Goal: Task Accomplishment & Management: Use online tool/utility

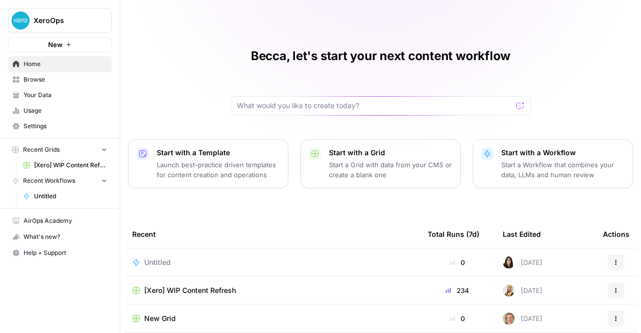
click at [282, 293] on div "[Xero] WIP Content Refresh" at bounding box center [271, 290] width 279 height 10
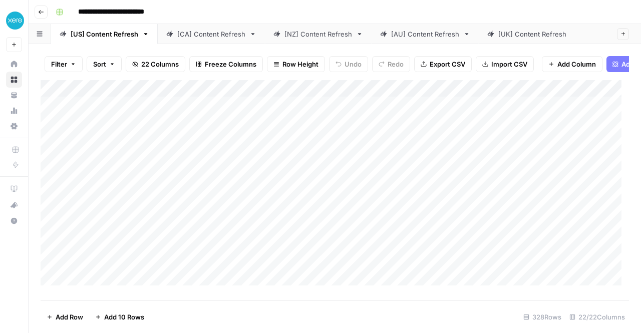
click at [299, 41] on link "[NZ] Content Refresh" at bounding box center [318, 34] width 107 height 20
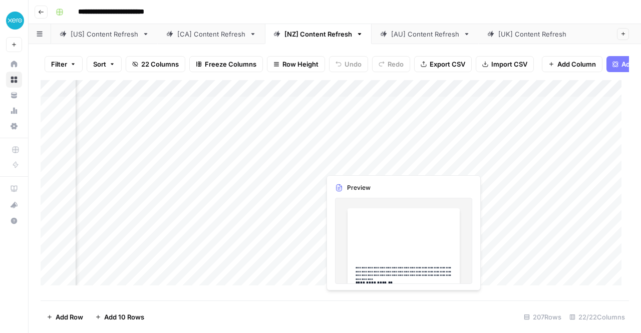
click at [374, 167] on div "Add Column" at bounding box center [335, 186] width 588 height 213
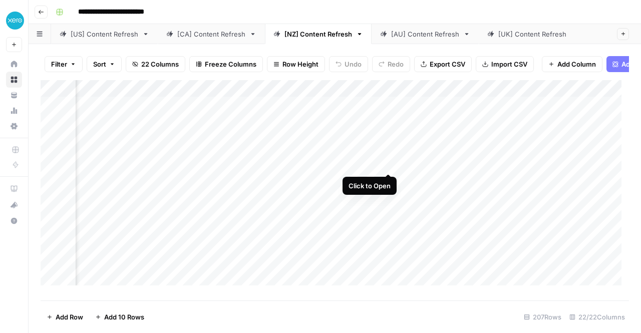
click at [391, 164] on div "Add Column" at bounding box center [335, 186] width 588 height 213
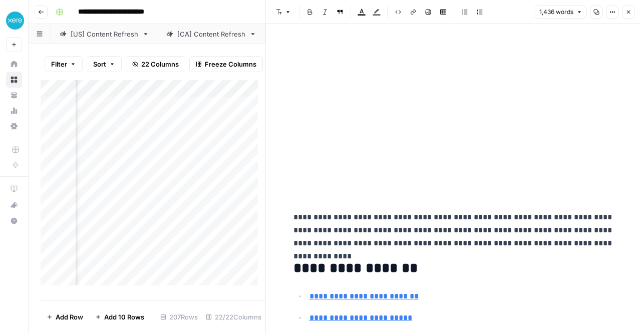
click at [630, 11] on icon "button" at bounding box center [629, 13] width 4 height 4
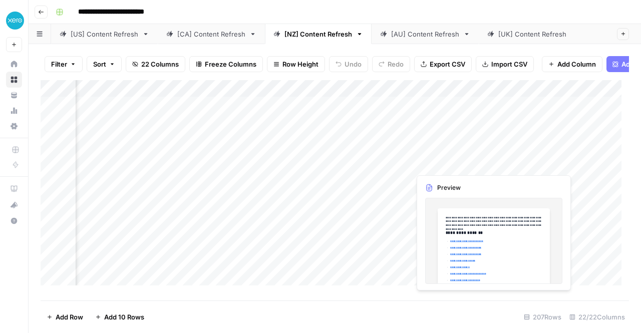
click at [429, 160] on div "Add Column" at bounding box center [335, 186] width 588 height 213
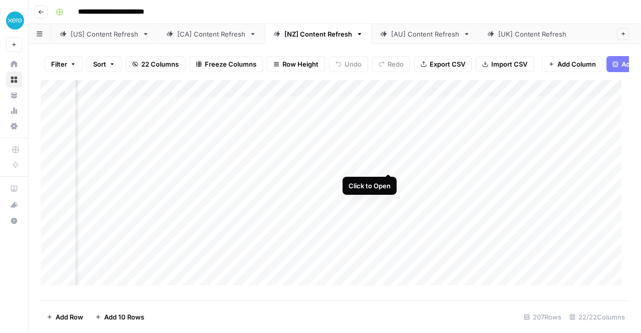
click at [380, 161] on div "Add Column" at bounding box center [335, 186] width 588 height 213
click at [363, 163] on div "Add Column" at bounding box center [335, 186] width 588 height 213
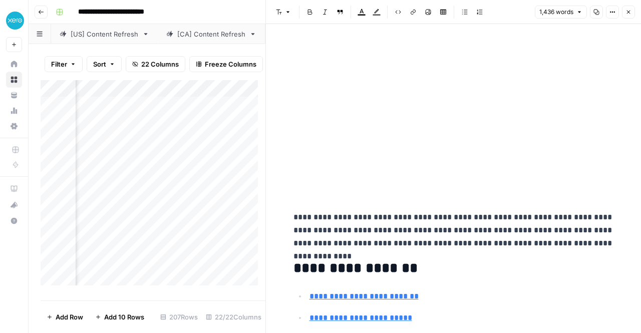
click at [628, 13] on icon "button" at bounding box center [628, 12] width 6 height 6
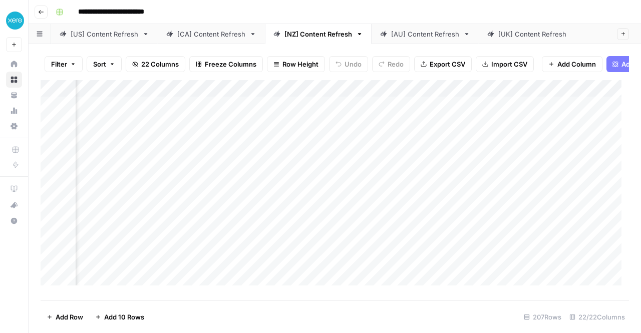
click at [401, 163] on div "Add Column" at bounding box center [335, 186] width 588 height 213
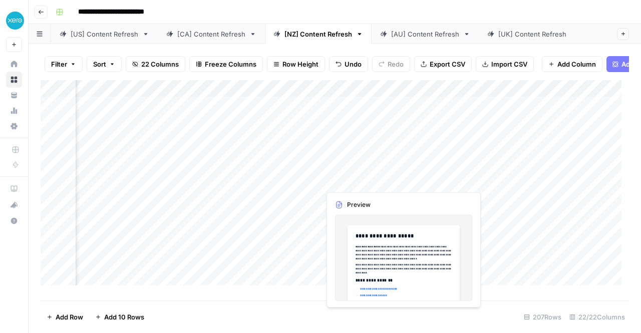
click at [375, 163] on div "Add Column" at bounding box center [335, 186] width 588 height 213
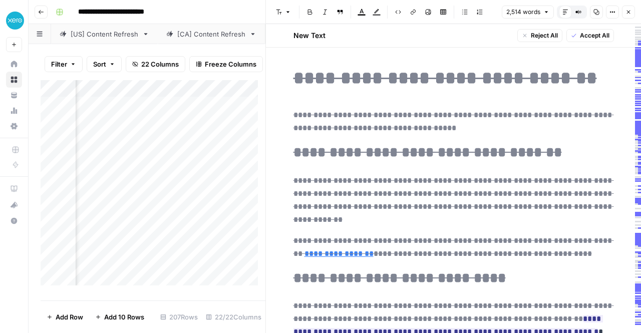
click at [594, 35] on span "Accept All" at bounding box center [595, 35] width 30 height 9
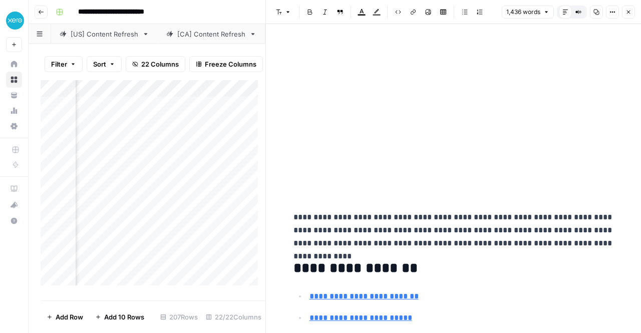
scroll to position [3510, 0]
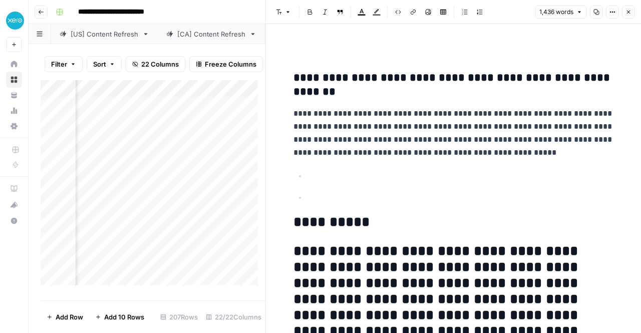
click at [629, 14] on icon "button" at bounding box center [628, 12] width 6 height 6
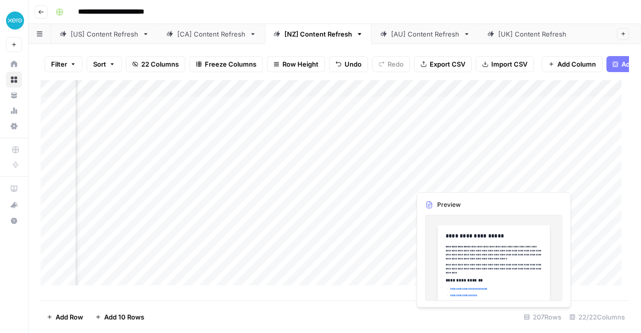
click at [447, 165] on div "Add Column" at bounding box center [335, 186] width 588 height 213
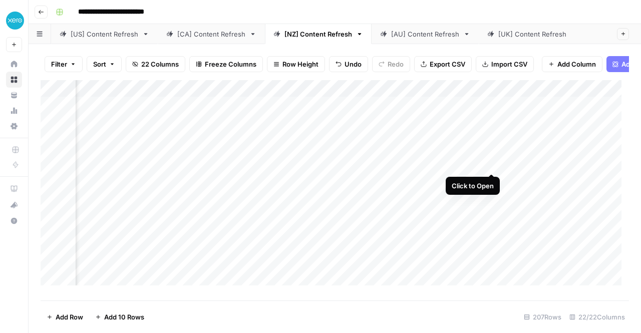
click at [490, 164] on div "Add Column" at bounding box center [335, 186] width 588 height 213
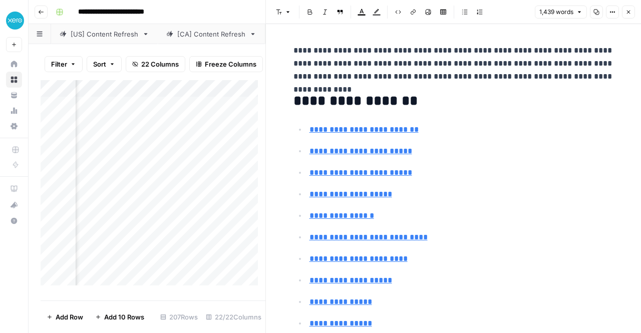
scroll to position [0, 1614]
click at [185, 163] on div "Add Column" at bounding box center [153, 186] width 225 height 213
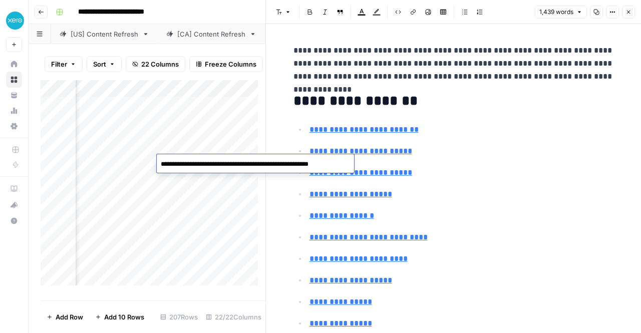
click at [185, 163] on textarea "**********" at bounding box center [254, 164] width 194 height 14
click at [207, 220] on div "Add Column" at bounding box center [153, 186] width 225 height 213
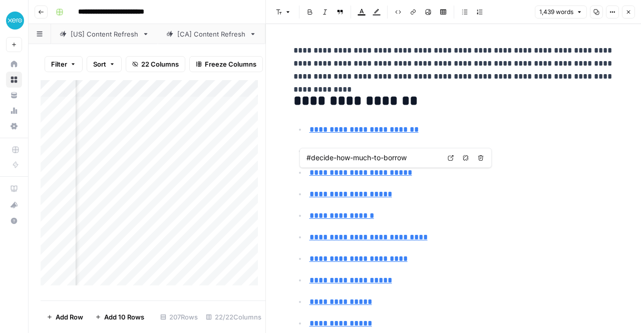
scroll to position [0, 1744]
click at [165, 164] on div "Add Column" at bounding box center [153, 186] width 225 height 213
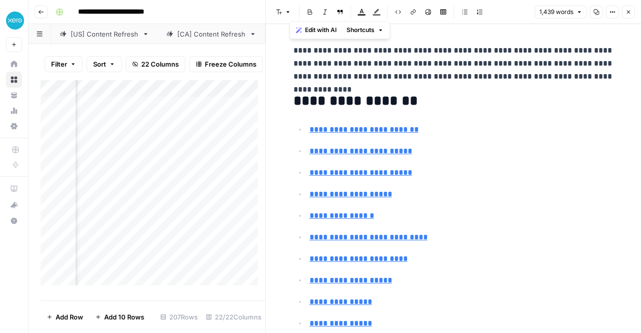
copy div "**********"
click at [600, 12] on button "Copy" at bounding box center [596, 12] width 13 height 13
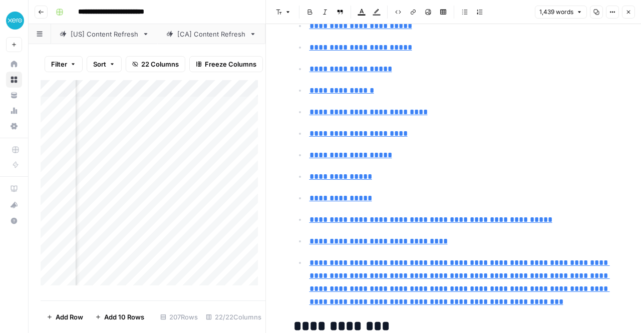
scroll to position [185, 0]
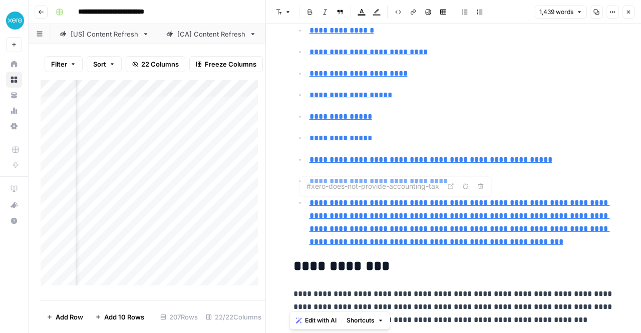
click at [507, 226] on link "**********" at bounding box center [459, 222] width 300 height 47
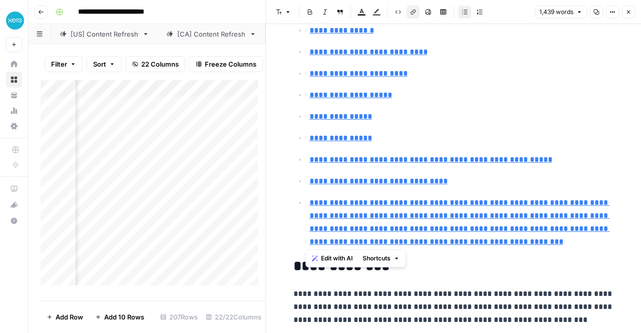
drag, startPoint x: 508, startPoint y: 245, endPoint x: 304, endPoint y: 200, distance: 209.1
click at [306, 200] on li "**********" at bounding box center [459, 222] width 307 height 53
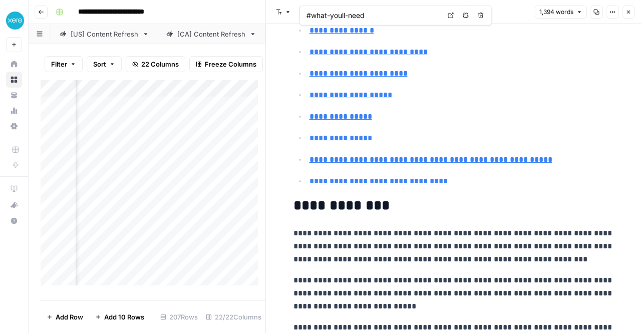
type input "#the-bank-wants-to-approve-you"
type input "#presentation-matters"
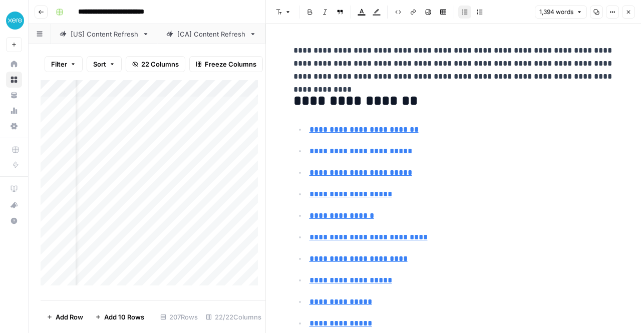
scroll to position [0, 0]
click at [210, 164] on div "Add Column" at bounding box center [153, 186] width 225 height 213
click at [191, 165] on div "Add Column" at bounding box center [153, 186] width 225 height 213
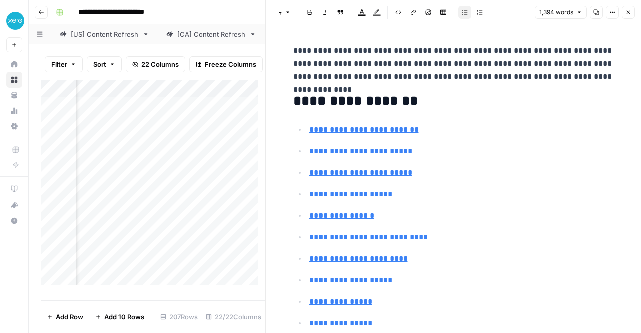
click at [523, 200] on ul "**********" at bounding box center [453, 248] width 320 height 250
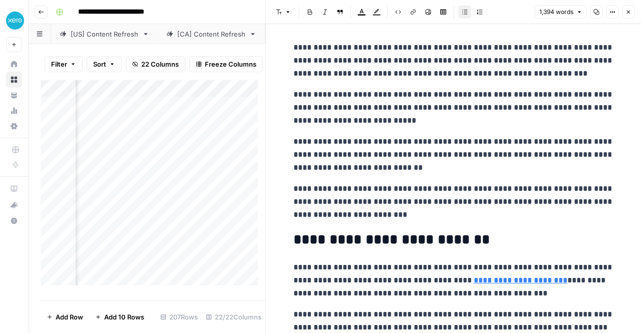
scroll to position [376, 0]
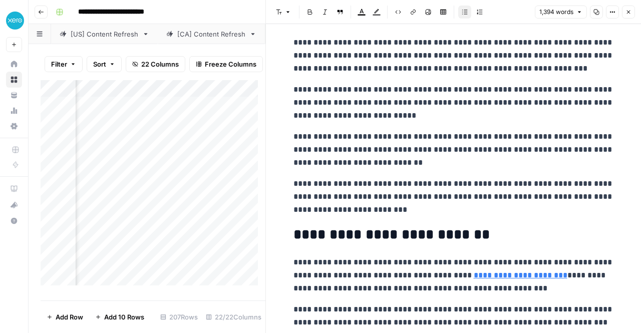
click at [195, 185] on div "Add Column" at bounding box center [153, 186] width 225 height 213
click at [193, 179] on div "Add Column" at bounding box center [153, 186] width 225 height 213
click at [187, 256] on div "Add Column" at bounding box center [153, 186] width 225 height 213
click at [148, 177] on div "Add Column" at bounding box center [153, 186] width 225 height 213
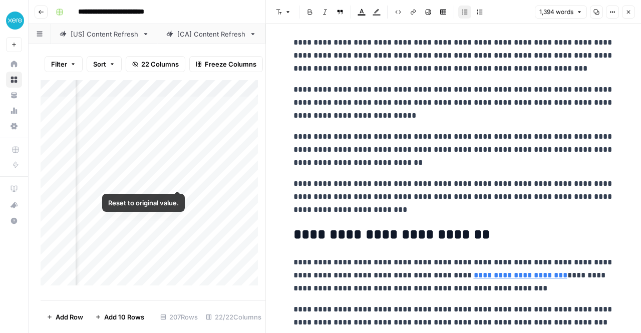
click at [179, 178] on div "Add Column" at bounding box center [153, 186] width 225 height 213
click at [166, 180] on div "Add Column" at bounding box center [153, 186] width 225 height 213
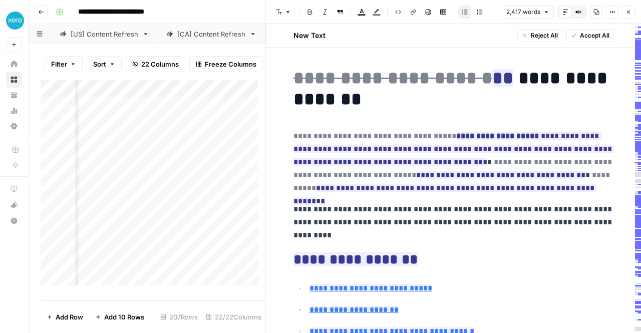
click at [580, 36] on span "Accept All" at bounding box center [595, 35] width 30 height 9
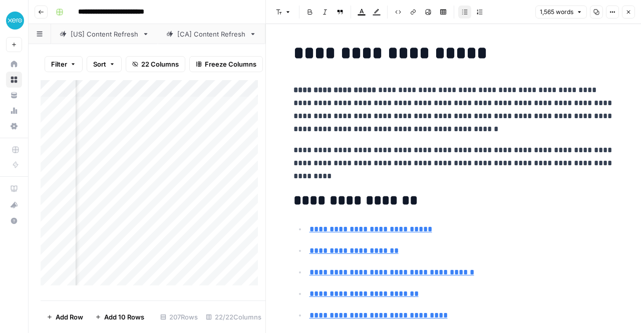
scroll to position [2, 0]
drag, startPoint x: 402, startPoint y: 173, endPoint x: 288, endPoint y: 145, distance: 117.0
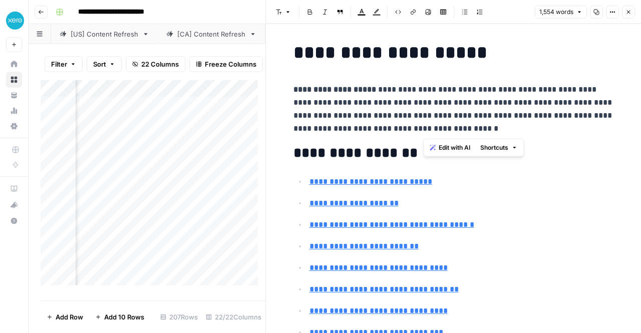
drag, startPoint x: 456, startPoint y: 116, endPoint x: 489, endPoint y: 133, distance: 37.2
click at [489, 133] on p "**********" at bounding box center [453, 109] width 320 height 52
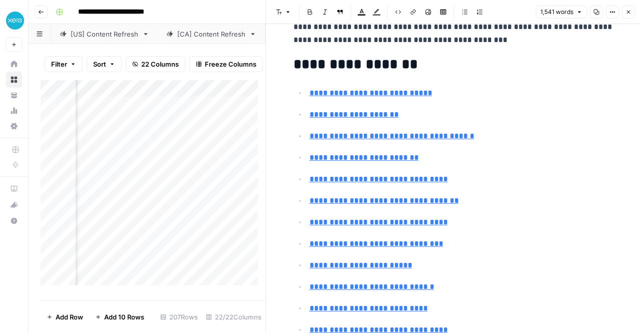
scroll to position [0, 0]
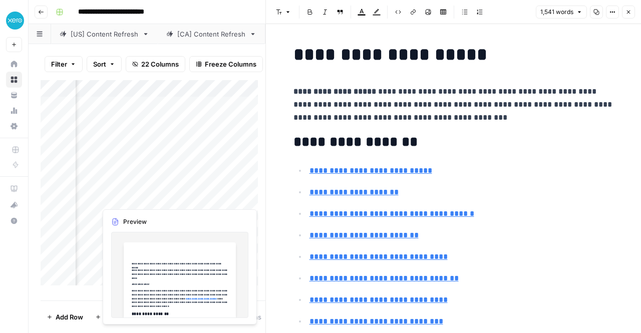
click at [148, 203] on div "Add Column" at bounding box center [153, 186] width 225 height 213
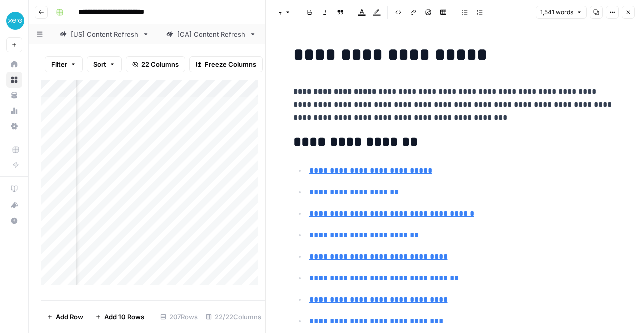
scroll to position [0, 1686]
click at [134, 178] on div "Add Column" at bounding box center [153, 186] width 225 height 213
drag, startPoint x: 482, startPoint y: 56, endPoint x: 285, endPoint y: 60, distance: 197.7
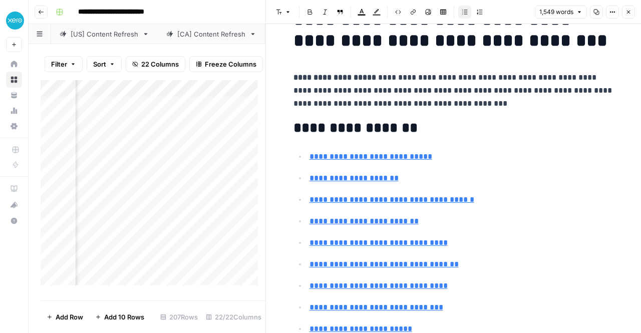
scroll to position [36, 0]
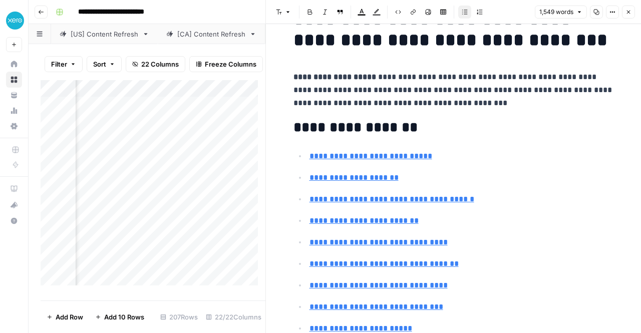
click at [418, 83] on p "**********" at bounding box center [453, 90] width 320 height 39
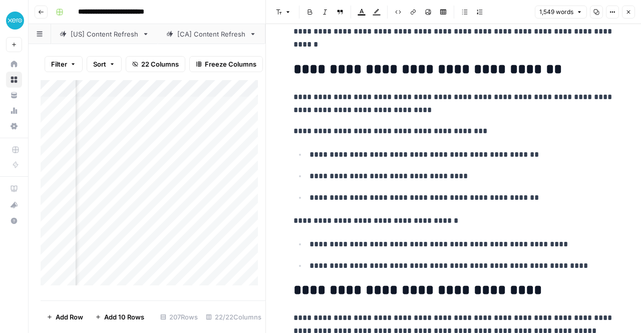
scroll to position [1452, 0]
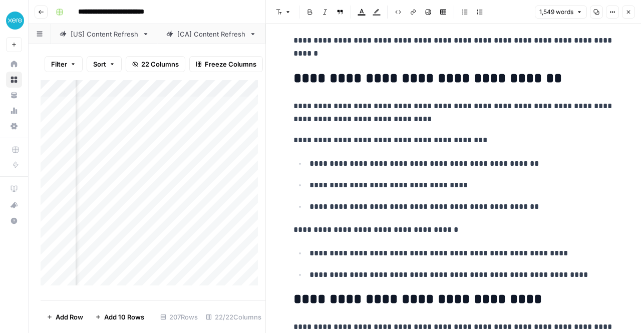
click at [118, 164] on div "Add Column" at bounding box center [153, 186] width 225 height 213
click at [192, 179] on div "Add Column" at bounding box center [153, 186] width 225 height 213
click at [163, 179] on div "Add Column" at bounding box center [153, 186] width 225 height 213
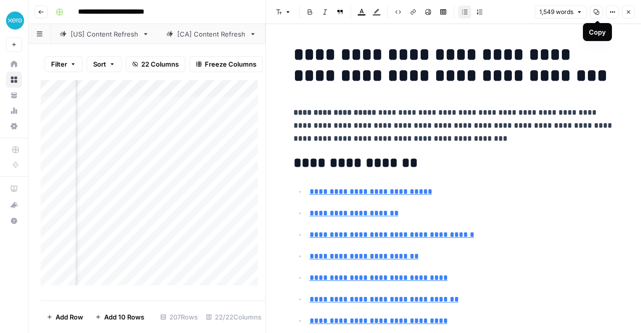
click at [594, 11] on icon "button" at bounding box center [597, 13] width 6 height 6
drag, startPoint x: 288, startPoint y: 105, endPoint x: 406, endPoint y: 198, distance: 150.4
click at [503, 189] on p "**********" at bounding box center [461, 191] width 304 height 13
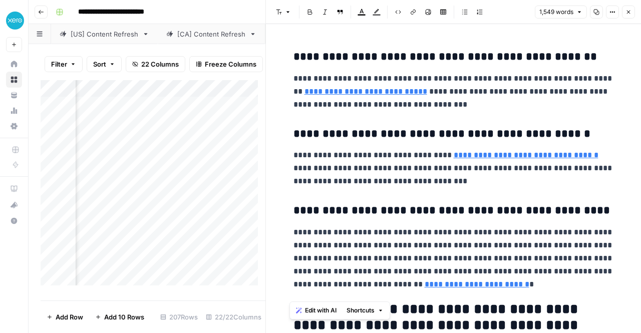
scroll to position [3791, 0]
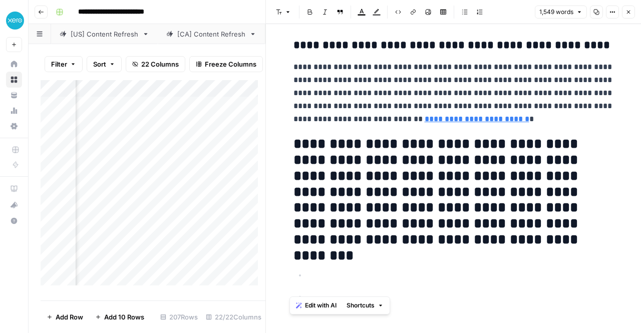
drag, startPoint x: 287, startPoint y: 100, endPoint x: 519, endPoint y: 356, distance: 345.4
click at [519, 332] on html "**********" at bounding box center [320, 166] width 641 height 333
copy div "**********"
click at [423, 246] on p at bounding box center [453, 251] width 320 height 13
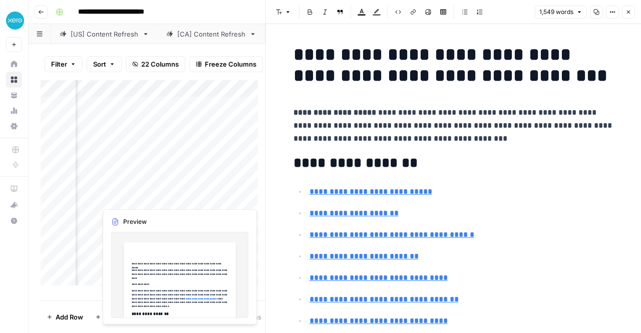
scroll to position [0, 1360]
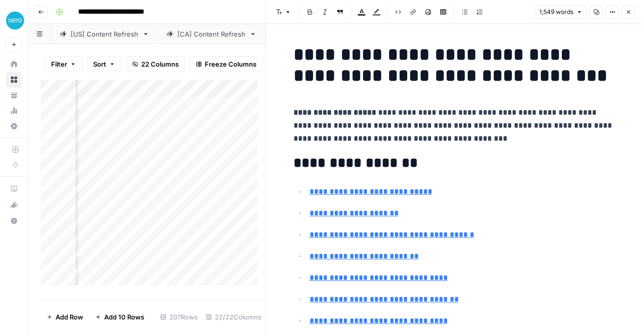
click at [146, 199] on div "Add Column" at bounding box center [153, 186] width 225 height 213
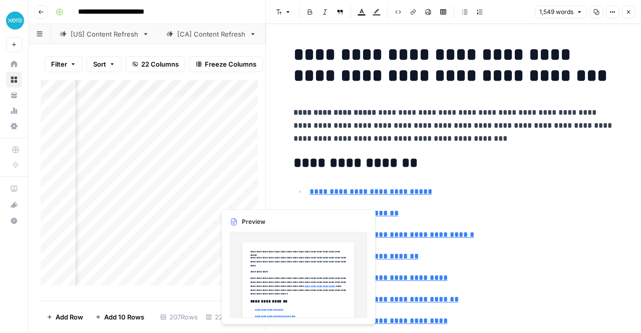
click at [234, 200] on div "Add Column" at bounding box center [153, 186] width 225 height 213
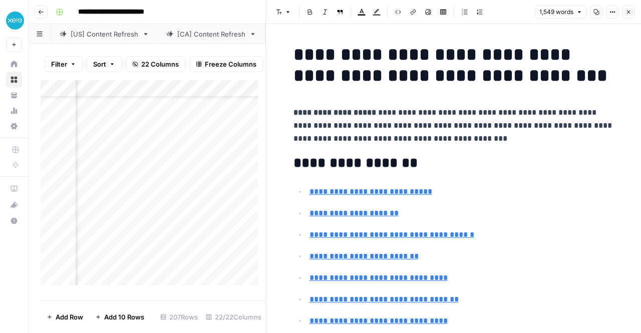
scroll to position [39, 1445]
click at [210, 157] on div "Add Column" at bounding box center [153, 186] width 225 height 213
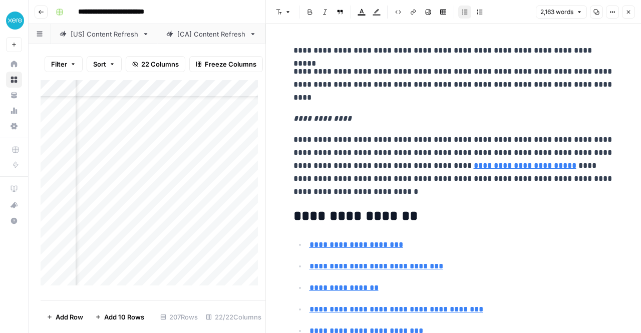
click at [597, 12] on icon "button" at bounding box center [596, 12] width 6 height 6
drag, startPoint x: 470, startPoint y: 96, endPoint x: 288, endPoint y: 67, distance: 184.0
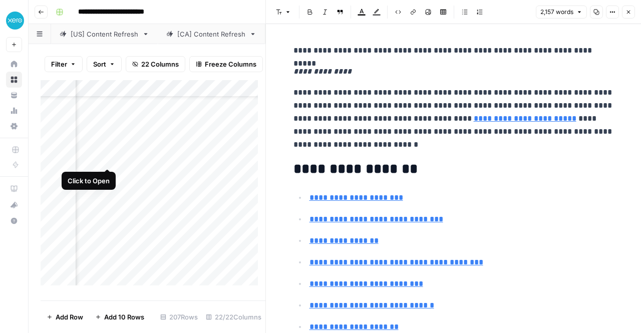
click at [94, 158] on div "Add Column" at bounding box center [153, 186] width 225 height 213
click at [111, 159] on div "Add Column" at bounding box center [153, 186] width 225 height 213
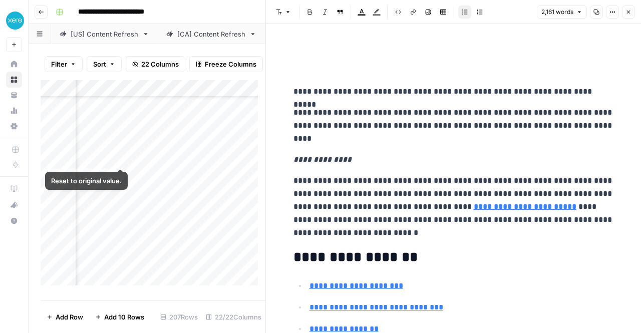
click at [121, 158] on div "Add Column" at bounding box center [153, 186] width 225 height 213
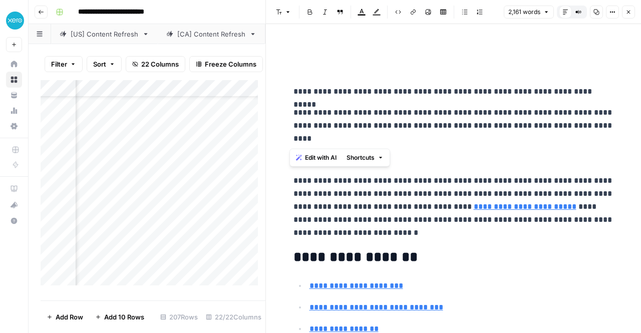
drag, startPoint x: 477, startPoint y: 139, endPoint x: 281, endPoint y: 111, distance: 198.2
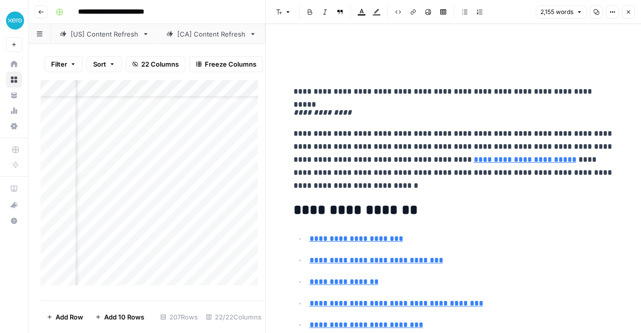
drag, startPoint x: 357, startPoint y: 113, endPoint x: 274, endPoint y: 108, distance: 83.7
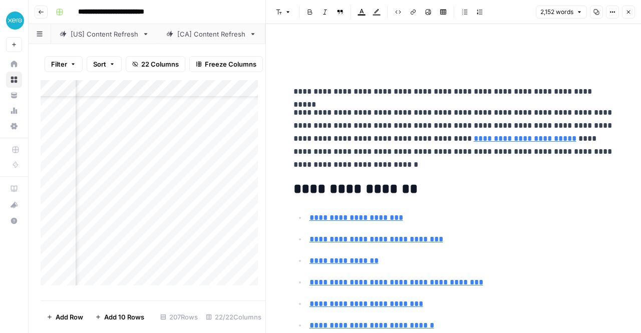
type input "#becoming-a-franchisee-can-be-hard"
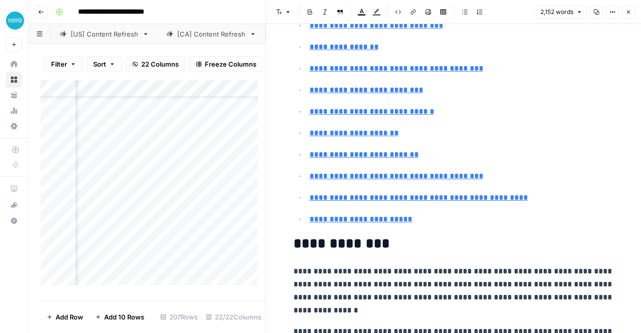
type input "#understanding-franchise-costs-and-financing"
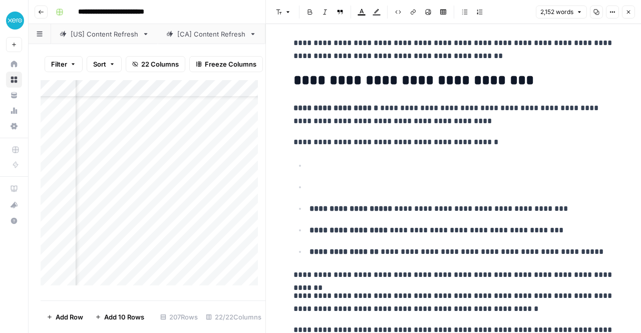
scroll to position [962, 0]
click at [305, 191] on ul "**********" at bounding box center [453, 208] width 320 height 100
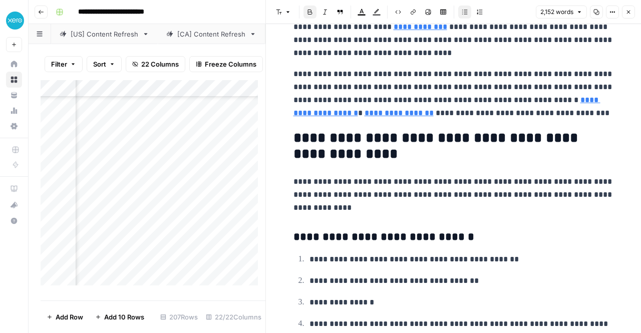
scroll to position [96, 1369]
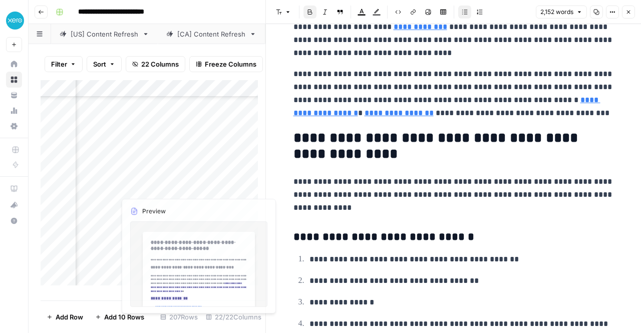
click at [153, 171] on div "Add Column" at bounding box center [153, 186] width 225 height 213
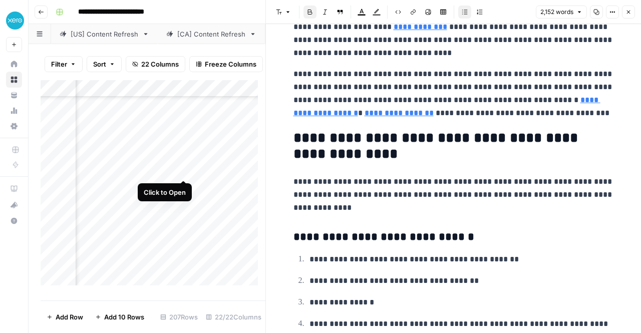
click at [184, 168] on div "Add Column" at bounding box center [153, 186] width 225 height 213
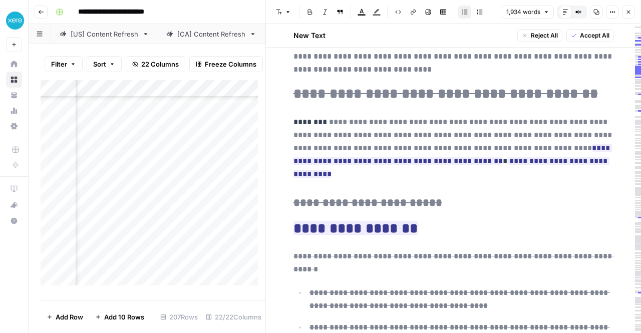
scroll to position [96, 0]
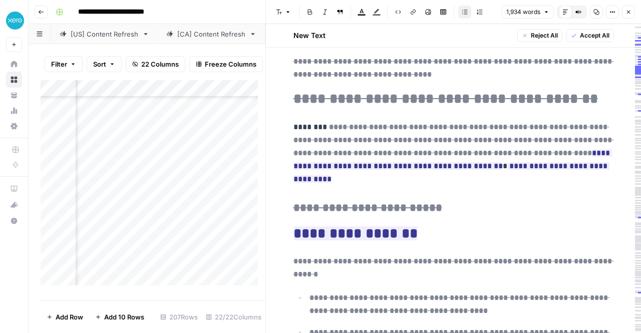
click at [236, 169] on div "Add Column" at bounding box center [153, 186] width 225 height 213
click at [200, 169] on div "Add Column" at bounding box center [153, 186] width 225 height 213
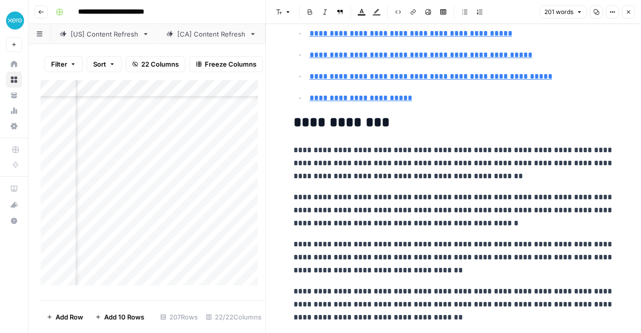
scroll to position [237, 0]
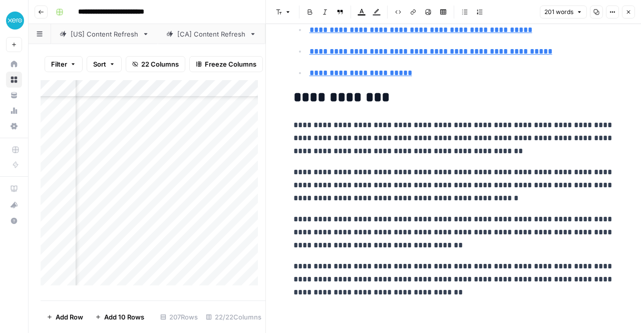
click at [629, 13] on icon "button" at bounding box center [629, 13] width 4 height 4
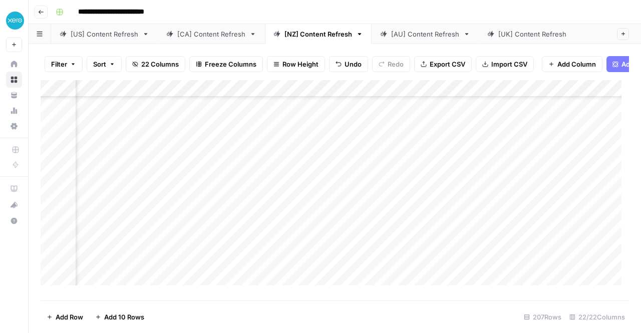
scroll to position [96, 1287]
click at [389, 169] on div "Add Column" at bounding box center [335, 186] width 588 height 213
click at [356, 170] on div "Add Column" at bounding box center [335, 186] width 588 height 213
click at [342, 169] on div "Add Column" at bounding box center [335, 186] width 588 height 213
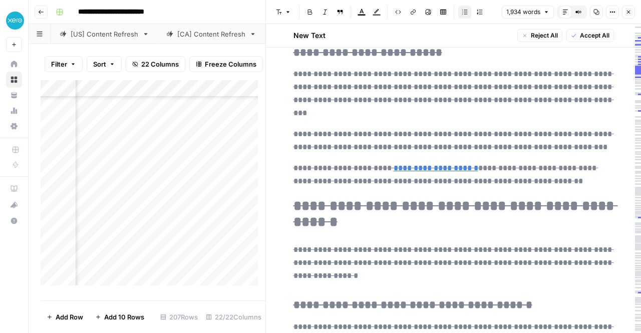
scroll to position [1465, 0]
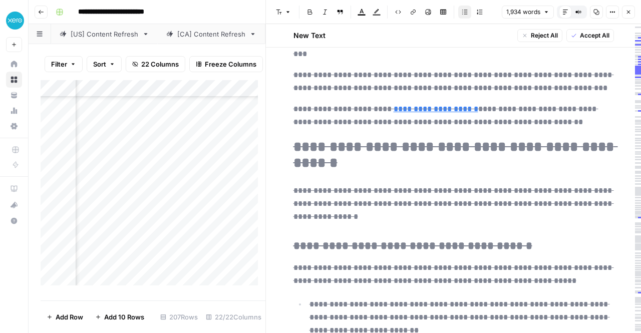
click at [218, 22] on header "**********" at bounding box center [335, 12] width 612 height 24
click at [629, 13] on icon "button" at bounding box center [629, 13] width 4 height 4
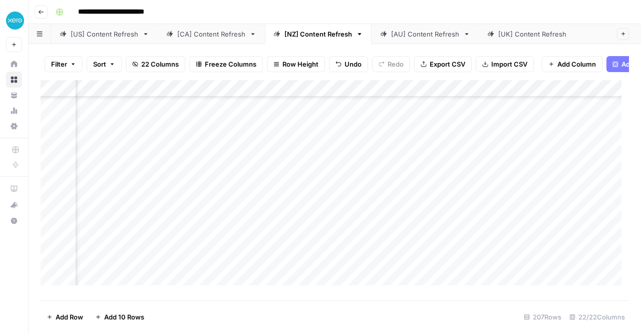
click at [408, 36] on div "[AU] Content Refresh" at bounding box center [425, 34] width 68 height 10
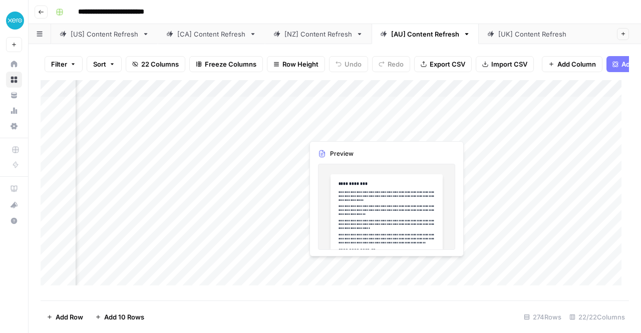
click at [337, 112] on div "Add Column" at bounding box center [335, 186] width 588 height 213
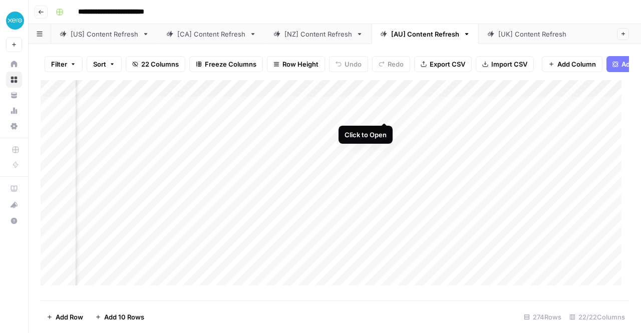
click at [383, 113] on div "Add Column" at bounding box center [335, 186] width 588 height 213
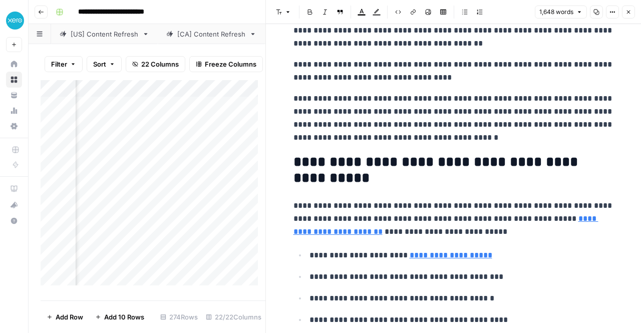
scroll to position [0, 1638]
click at [119, 113] on div "Add Column" at bounding box center [153, 186] width 225 height 213
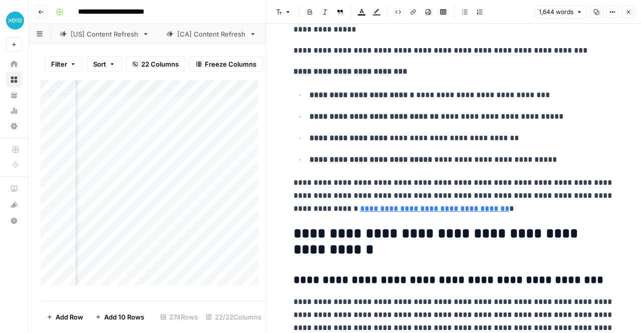
scroll to position [0, 79]
click at [245, 115] on div "Add Column" at bounding box center [153, 186] width 225 height 213
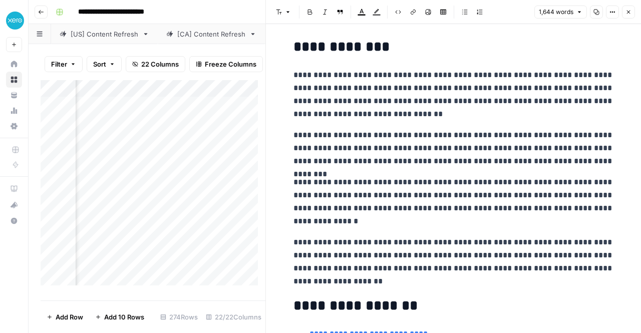
scroll to position [0, 0]
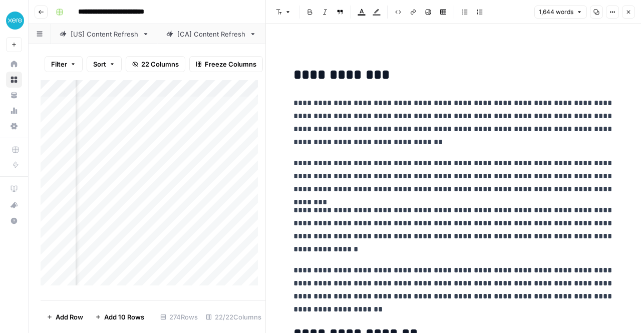
click at [176, 50] on div "Filter Sort 22 Columns Freeze Columns Row Height Undo Redo Export CSV Import CS…" at bounding box center [153, 64] width 225 height 32
click at [629, 13] on icon "button" at bounding box center [629, 13] width 4 height 4
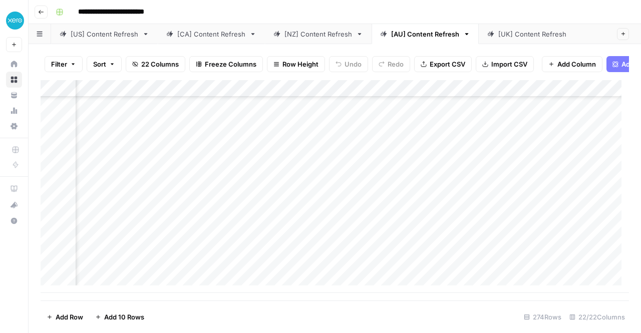
scroll to position [4490, 1244]
click at [275, 267] on div "Add Column" at bounding box center [335, 186] width 588 height 213
click at [313, 35] on div "[NZ] Content Refresh" at bounding box center [318, 34] width 68 height 10
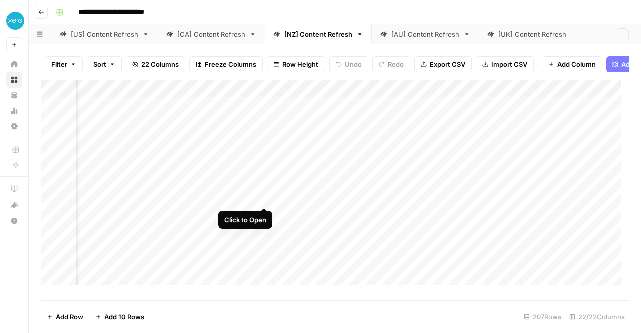
click at [264, 197] on div "Add Column" at bounding box center [335, 186] width 588 height 213
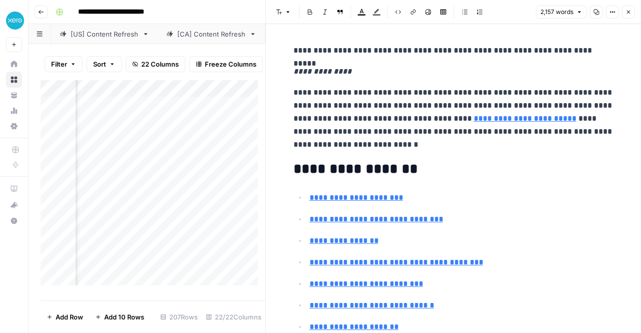
click at [387, 97] on p "**********" at bounding box center [453, 118] width 320 height 65
copy div "**********"
click at [570, 271] on ul "**********" at bounding box center [453, 305] width 320 height 229
click at [598, 11] on icon "button" at bounding box center [596, 12] width 6 height 6
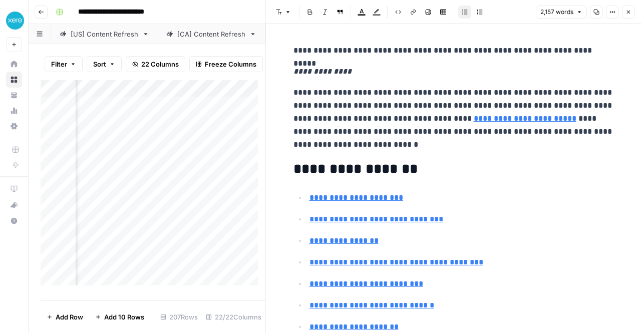
click at [156, 197] on div "Add Column" at bounding box center [153, 186] width 225 height 213
click at [157, 231] on div "Add Column" at bounding box center [153, 186] width 225 height 213
click at [209, 198] on div "Add Column" at bounding box center [153, 186] width 225 height 213
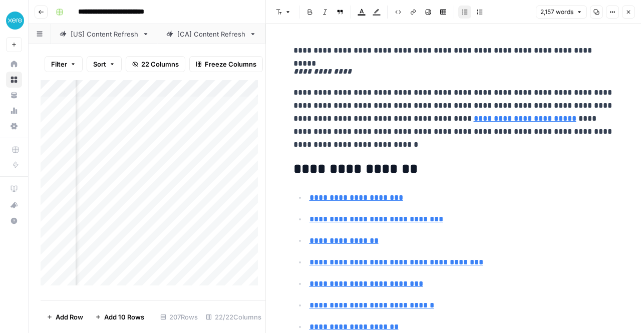
scroll to position [0, 1764]
click at [142, 197] on div "Add Column" at bounding box center [153, 186] width 225 height 213
click at [363, 110] on p "**********" at bounding box center [453, 118] width 320 height 65
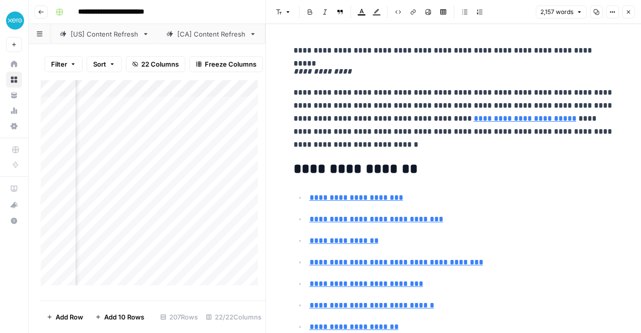
click at [139, 196] on div "Add Column" at bounding box center [153, 186] width 225 height 213
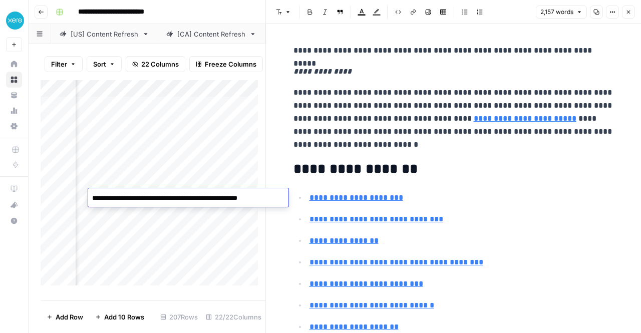
click at [139, 196] on textarea "**********" at bounding box center [188, 198] width 200 height 14
click at [143, 179] on div "Add Column" at bounding box center [153, 186] width 225 height 213
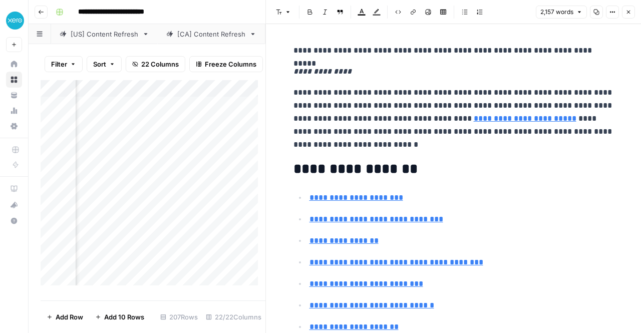
scroll to position [0, 1495]
click at [138, 181] on div "Add Column" at bounding box center [153, 186] width 225 height 213
click at [163, 181] on div "Add Column" at bounding box center [153, 186] width 225 height 213
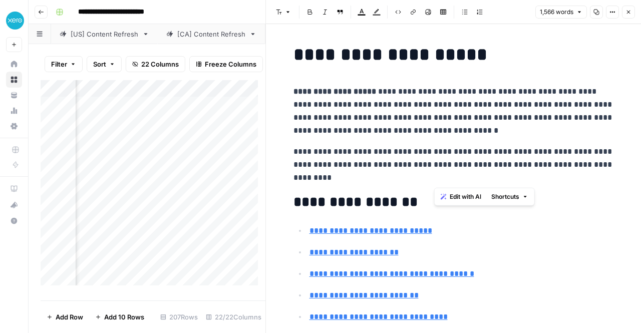
drag, startPoint x: 447, startPoint y: 181, endPoint x: 454, endPoint y: 118, distance: 63.5
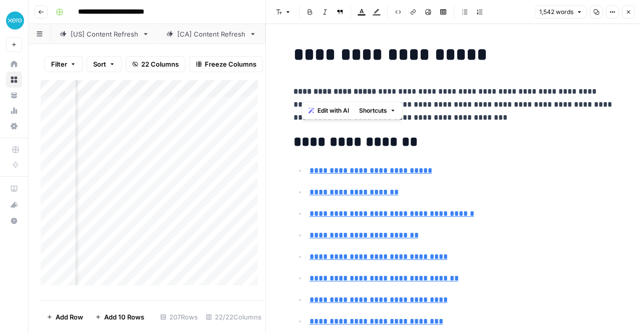
drag, startPoint x: 377, startPoint y: 72, endPoint x: 301, endPoint y: 40, distance: 82.1
drag, startPoint x: 287, startPoint y: 90, endPoint x: 290, endPoint y: 49, distance: 41.1
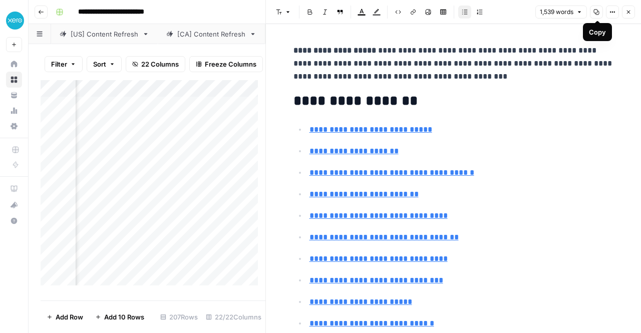
click at [587, 146] on p "**********" at bounding box center [461, 151] width 304 height 13
click at [596, 11] on icon "button" at bounding box center [596, 12] width 6 height 6
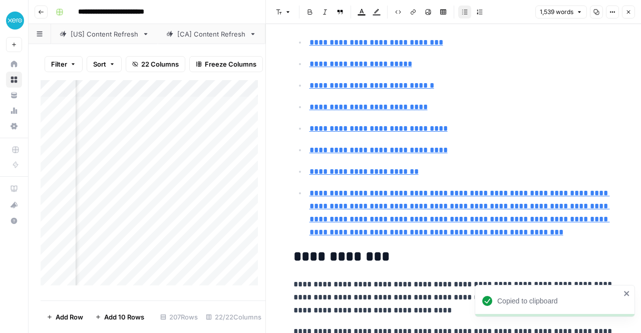
scroll to position [229, 0]
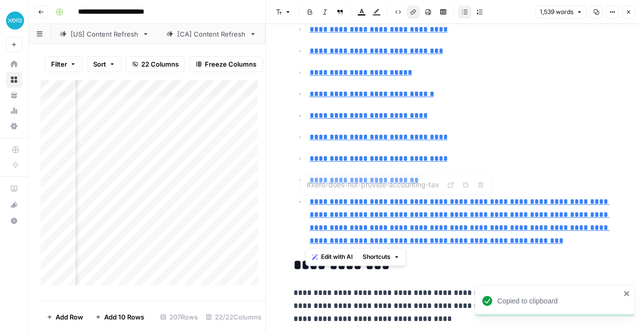
drag, startPoint x: 505, startPoint y: 240, endPoint x: 298, endPoint y: 196, distance: 211.9
click at [298, 196] on ul "**********" at bounding box center [453, 70] width 320 height 354
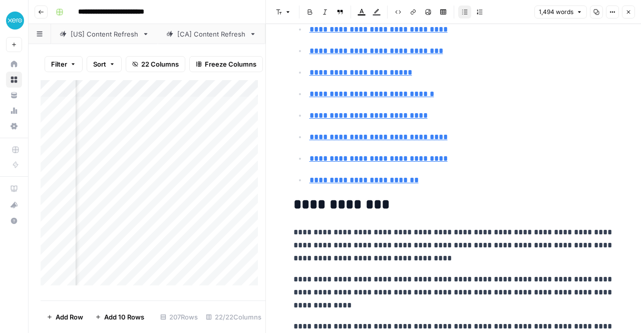
scroll to position [0, 1448]
click at [205, 179] on div "Add Column" at bounding box center [153, 186] width 225 height 213
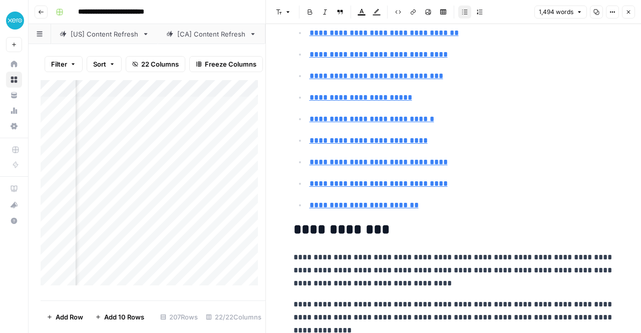
scroll to position [0, 0]
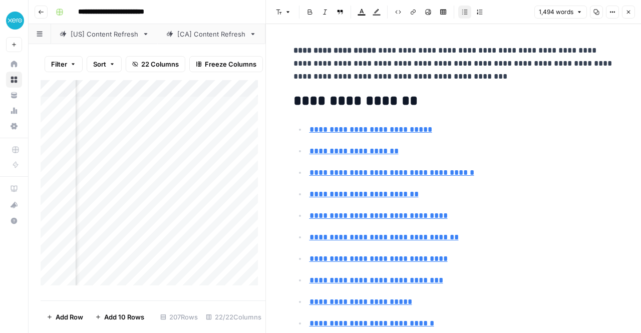
click at [551, 125] on p "**********" at bounding box center [461, 129] width 304 height 13
copy div "**********"
click at [470, 160] on ul "**********" at bounding box center [453, 269] width 320 height 293
type input "#invoice-more-often-to-get-paid-more-often"
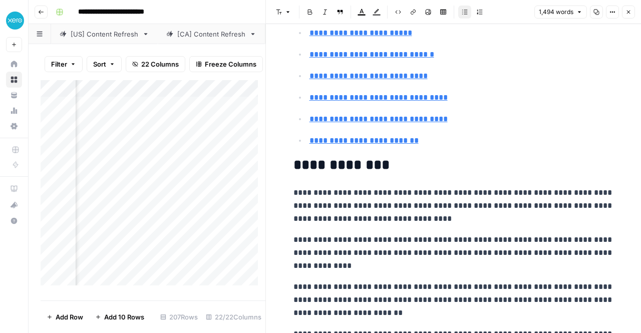
scroll to position [269, 0]
type input "#accepting-online-payments"
click at [602, 13] on button "Copy" at bounding box center [596, 12] width 13 height 13
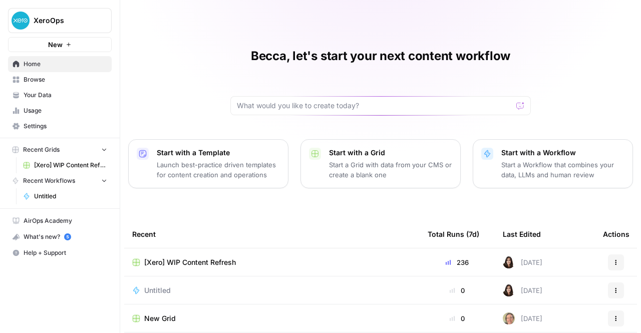
click at [205, 263] on span "[Xero] WIP Content Refresh" at bounding box center [190, 262] width 92 height 10
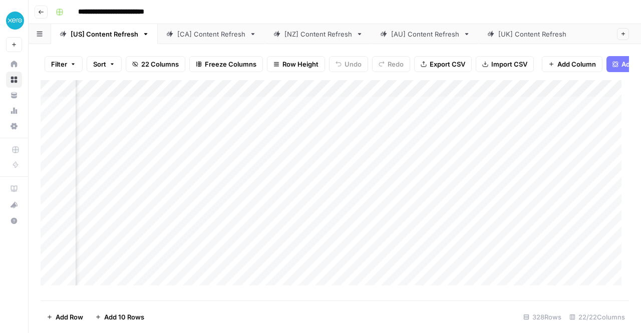
scroll to position [0, 515]
click at [330, 37] on div "[NZ] Content Refresh" at bounding box center [318, 34] width 68 height 10
click at [442, 180] on div "Add Column" at bounding box center [335, 186] width 588 height 213
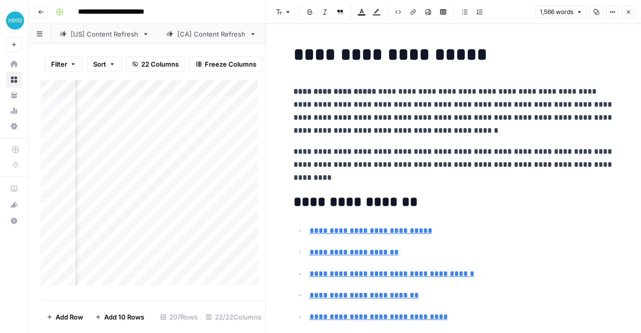
scroll to position [0, 685]
click at [631, 15] on icon "button" at bounding box center [628, 12] width 6 height 6
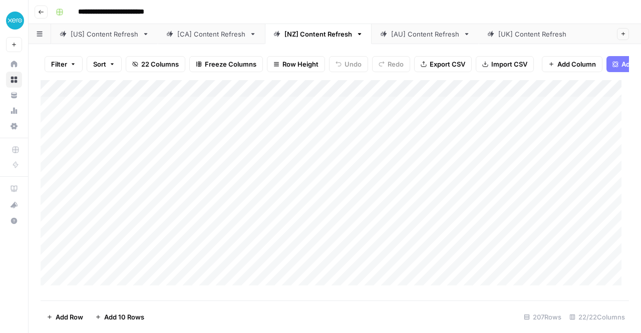
click at [209, 179] on div "Add Column" at bounding box center [335, 186] width 588 height 213
click at [354, 179] on div "Add Column" at bounding box center [335, 186] width 588 height 213
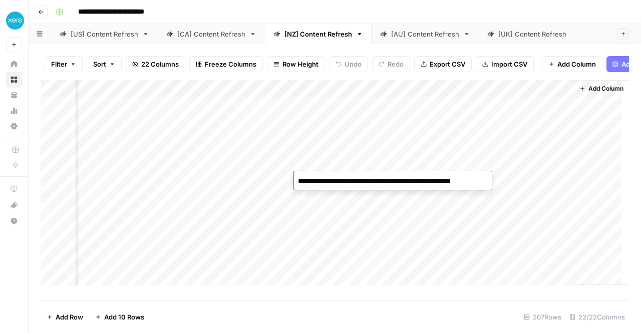
drag, startPoint x: 297, startPoint y: 181, endPoint x: 489, endPoint y: 173, distance: 192.3
click at [489, 173] on body "**********" at bounding box center [320, 166] width 641 height 333
click at [529, 178] on div "Add Column" at bounding box center [335, 186] width 588 height 213
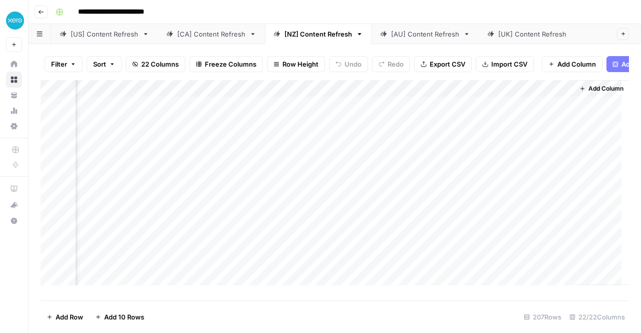
click at [441, 179] on div "Add Column" at bounding box center [335, 186] width 588 height 213
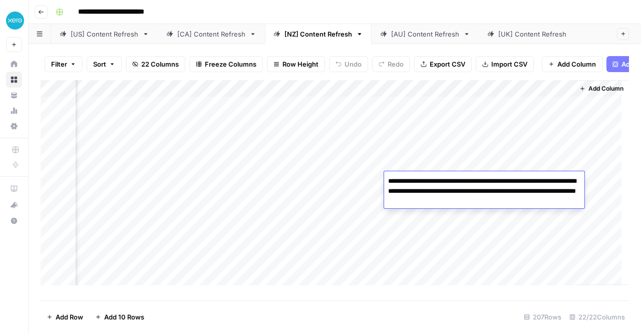
click at [179, 181] on div "Add Column" at bounding box center [335, 186] width 588 height 213
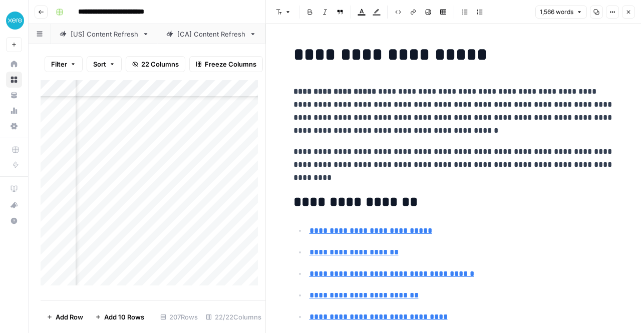
scroll to position [147, 1476]
click at [628, 13] on icon "button" at bounding box center [628, 12] width 6 height 6
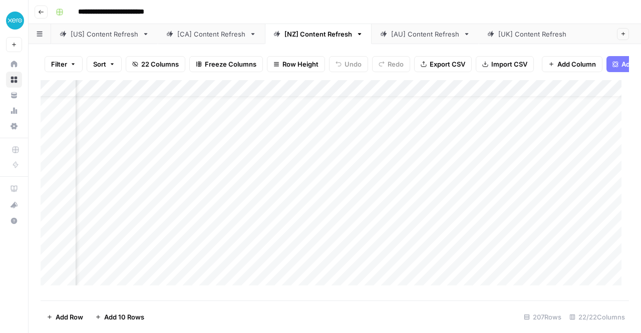
scroll to position [23, 0]
click at [209, 260] on div "Add Column" at bounding box center [335, 186] width 588 height 213
click at [362, 258] on div "Add Column" at bounding box center [335, 186] width 588 height 213
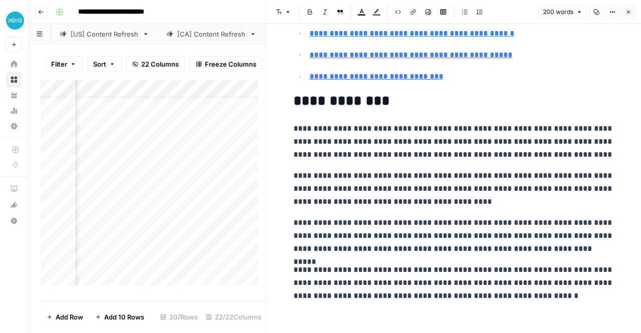
scroll to position [216, 0]
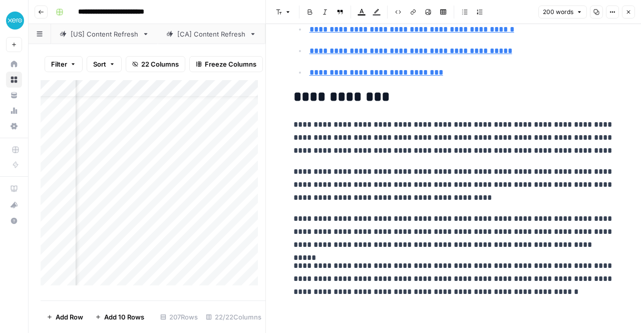
click at [628, 10] on icon "button" at bounding box center [628, 12] width 6 height 6
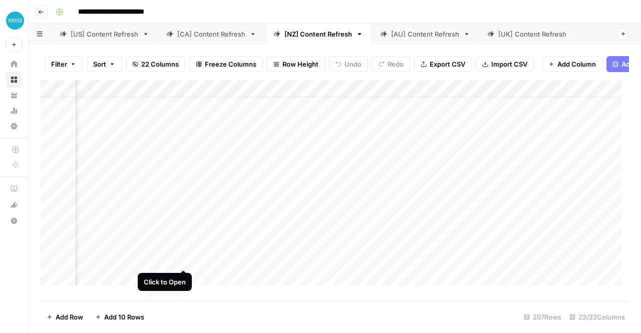
click at [184, 262] on div "Add Column" at bounding box center [335, 186] width 588 height 213
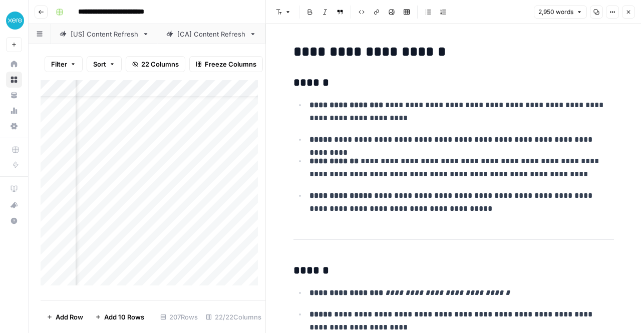
click at [629, 10] on icon "button" at bounding box center [628, 12] width 6 height 6
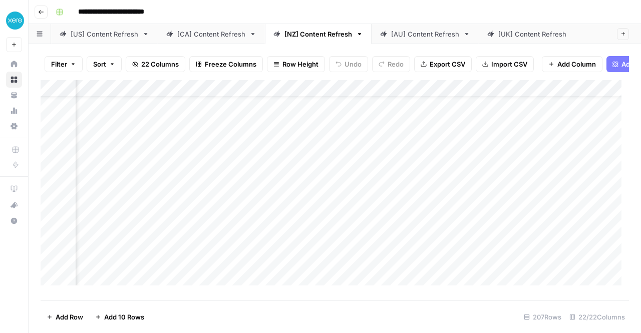
click at [272, 259] on div "Add Column" at bounding box center [335, 186] width 588 height 213
click at [263, 260] on div "Add Column" at bounding box center [335, 186] width 588 height 213
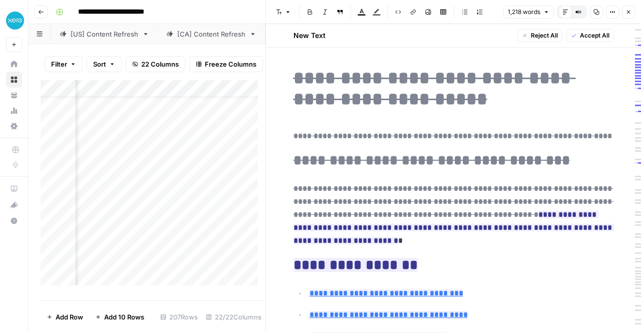
click at [630, 12] on icon "button" at bounding box center [628, 12] width 6 height 6
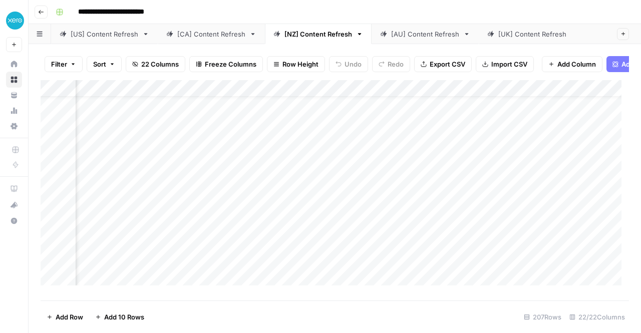
click at [272, 259] on div "Add Column" at bounding box center [335, 186] width 588 height 213
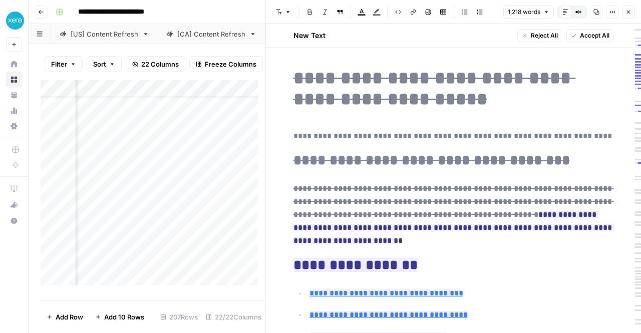
click at [627, 12] on icon "button" at bounding box center [628, 12] width 6 height 6
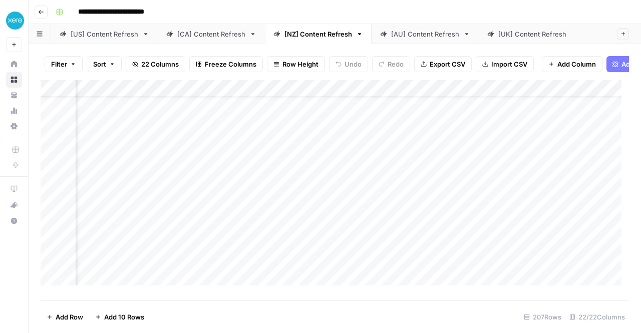
scroll to position [23, 1080]
click at [248, 258] on div "Add Column" at bounding box center [335, 186] width 588 height 213
click at [308, 260] on div "Add Column" at bounding box center [335, 186] width 588 height 213
click at [208, 221] on div "Add Column" at bounding box center [335, 186] width 588 height 213
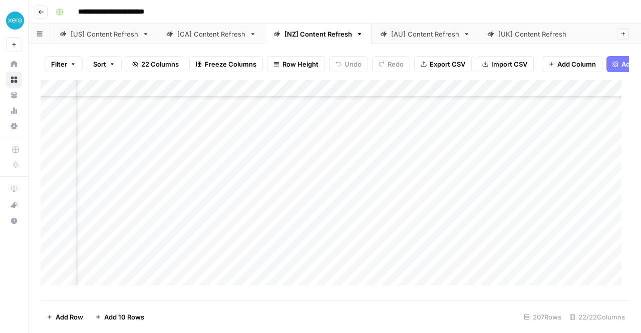
scroll to position [60, 1178]
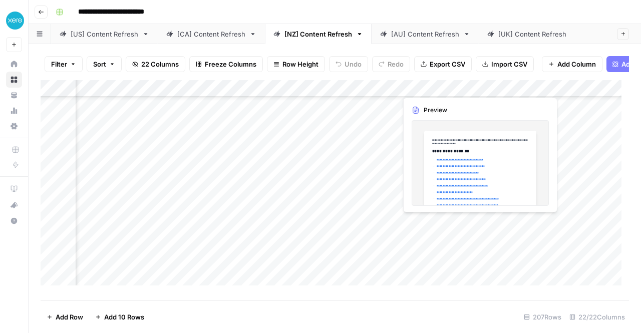
click at [454, 221] on div "Add Column" at bounding box center [335, 186] width 588 height 213
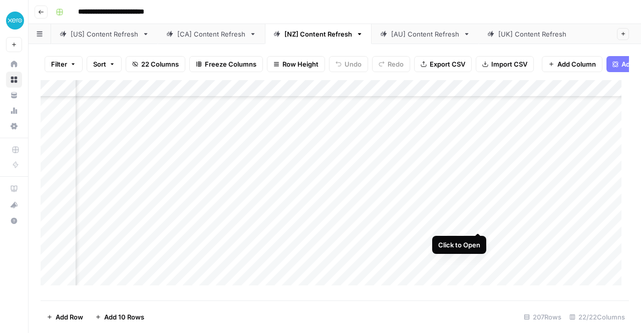
click at [478, 222] on div "Add Column" at bounding box center [335, 186] width 588 height 213
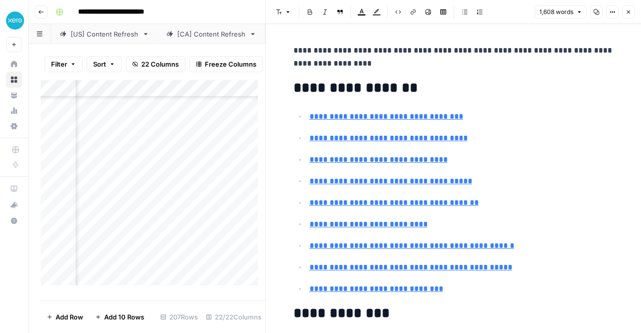
click at [597, 12] on icon "button" at bounding box center [596, 12] width 6 height 6
click at [630, 14] on icon "button" at bounding box center [628, 12] width 6 height 6
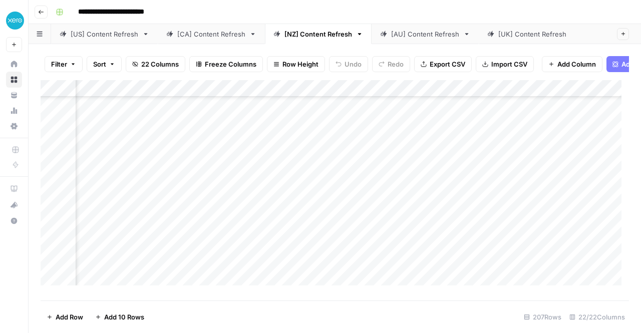
scroll to position [60, 1411]
click at [405, 223] on div "Add Column" at bounding box center [335, 186] width 588 height 213
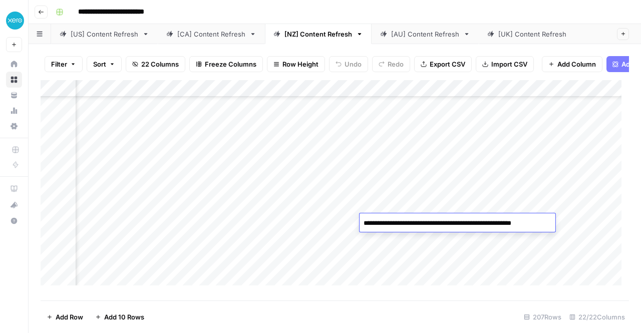
click at [555, 165] on div "Add Column" at bounding box center [335, 186] width 588 height 213
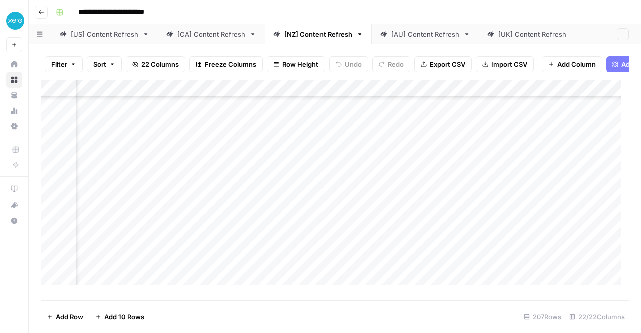
click at [504, 220] on div "Add Column" at bounding box center [335, 186] width 588 height 213
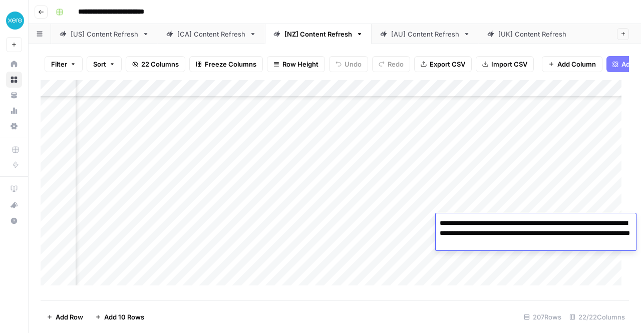
click at [504, 220] on textarea "**********" at bounding box center [535, 233] width 200 height 34
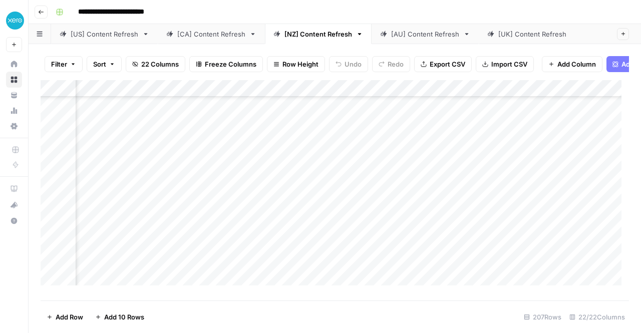
click at [244, 224] on div "Add Column" at bounding box center [335, 186] width 588 height 213
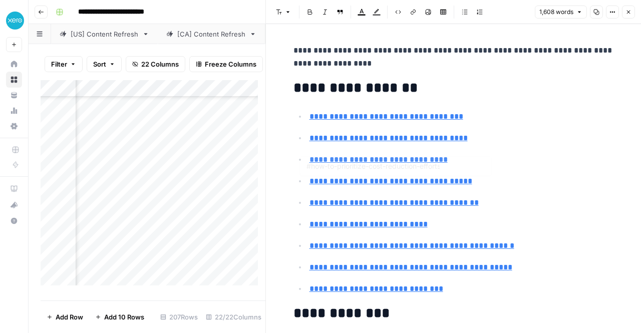
type input "#the-problem-with-cutting-business-costs"
click at [632, 14] on button "Close" at bounding box center [628, 12] width 13 height 13
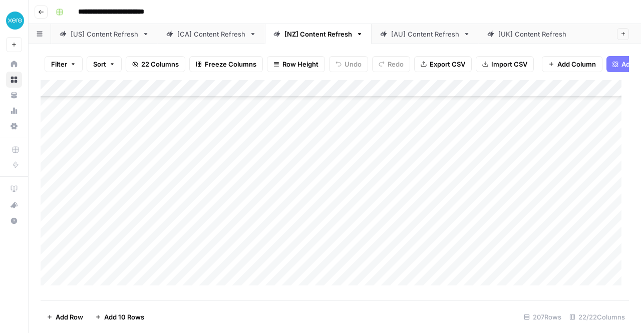
scroll to position [60, 0]
click at [208, 238] on div "Add Column" at bounding box center [335, 186] width 588 height 213
click at [327, 240] on div "Add Column" at bounding box center [335, 186] width 588 height 213
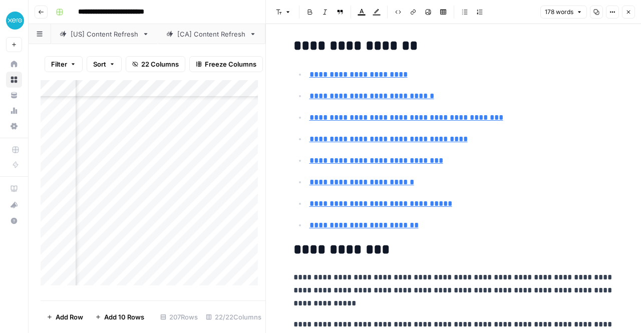
scroll to position [60, 1298]
click at [631, 14] on icon "button" at bounding box center [628, 12] width 6 height 6
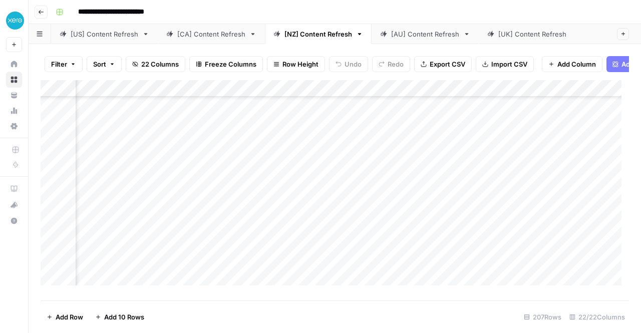
click at [251, 240] on div "Add Column" at bounding box center [335, 186] width 588 height 213
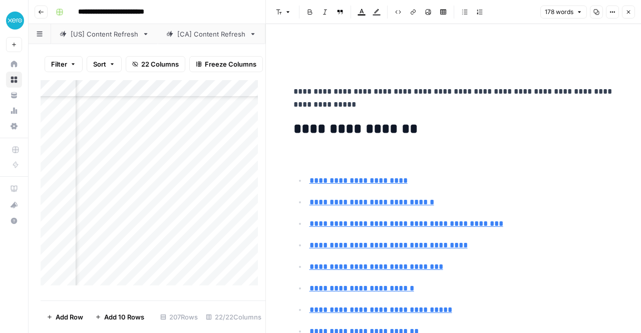
click at [628, 14] on icon "button" at bounding box center [628, 12] width 6 height 6
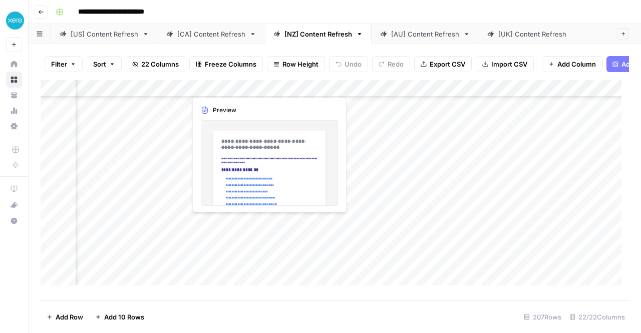
click at [230, 225] on div "Add Column" at bounding box center [335, 186] width 588 height 213
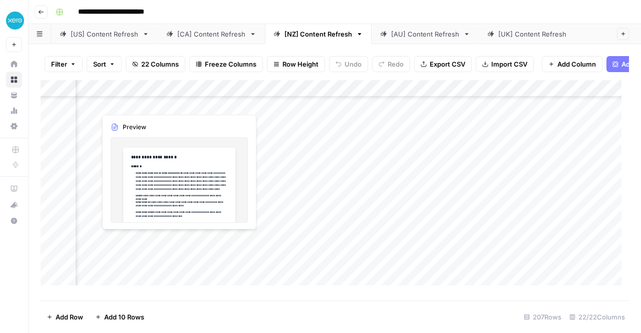
click at [177, 238] on div "Add Column" at bounding box center [335, 186] width 588 height 213
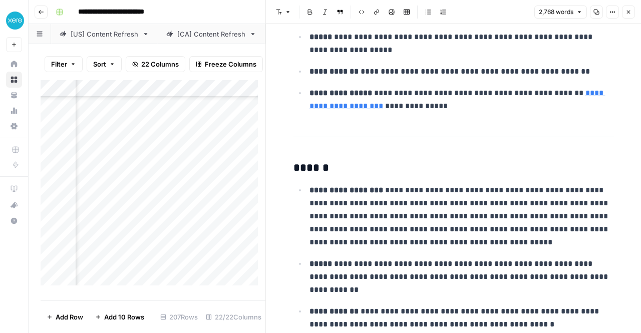
scroll to position [1033, 0]
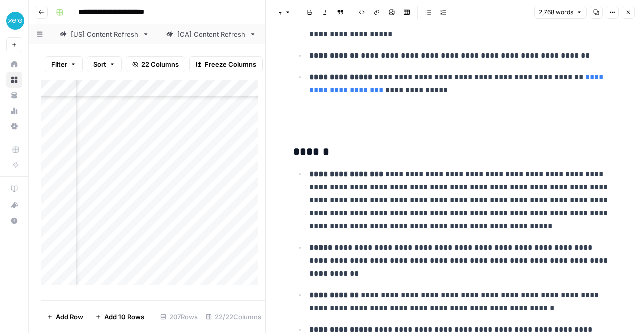
click at [628, 15] on icon "button" at bounding box center [628, 12] width 6 height 6
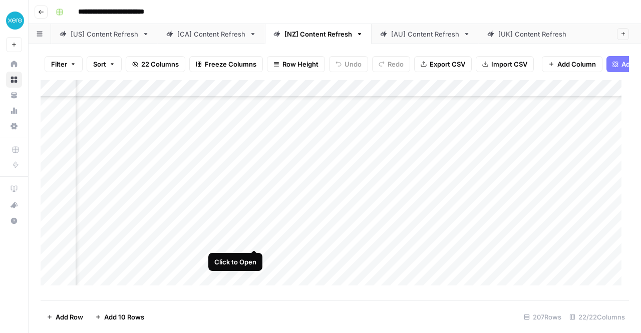
click at [242, 236] on div "Add Column" at bounding box center [335, 186] width 588 height 213
click at [265, 239] on div "Add Column" at bounding box center [335, 186] width 588 height 213
click at [241, 238] on div "Add Column" at bounding box center [335, 186] width 588 height 213
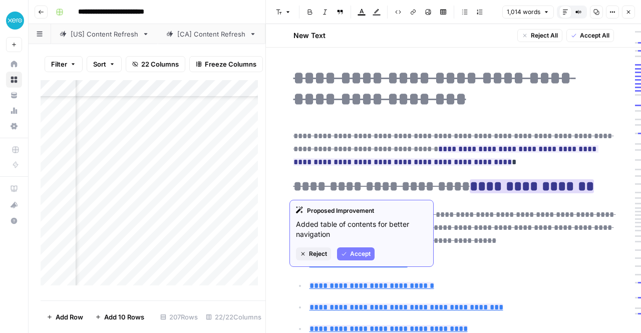
click at [372, 253] on button "Accept" at bounding box center [356, 253] width 38 height 13
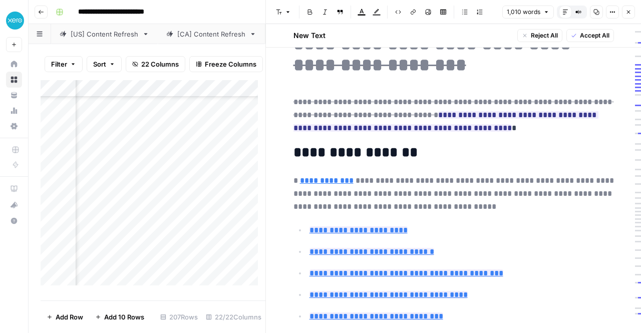
scroll to position [34, 0]
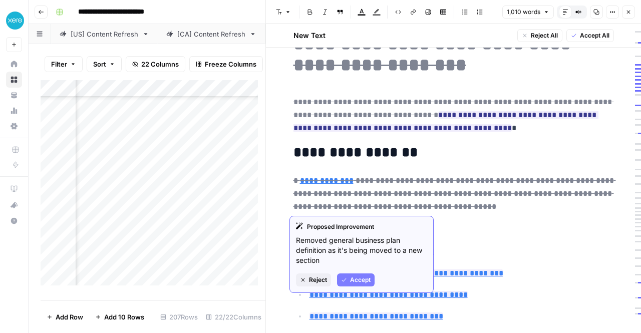
click at [324, 281] on span "Reject" at bounding box center [318, 279] width 18 height 9
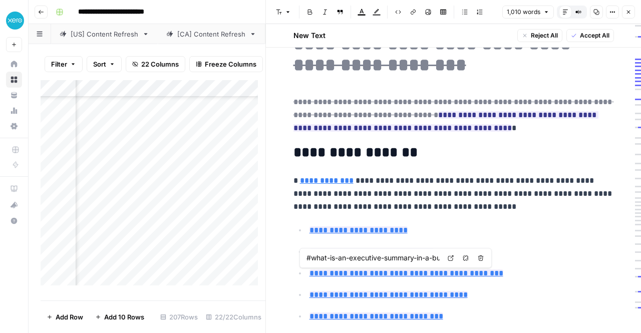
type input "#why-write-an-executive-summary"
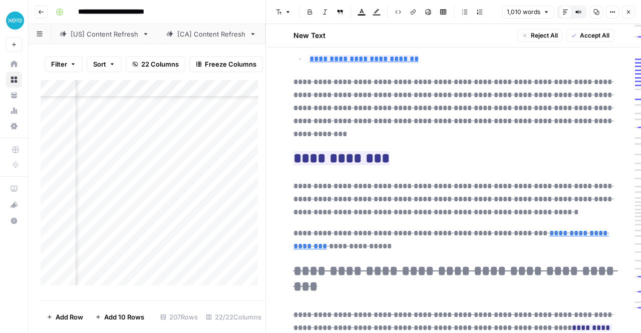
scroll to position [361, 0]
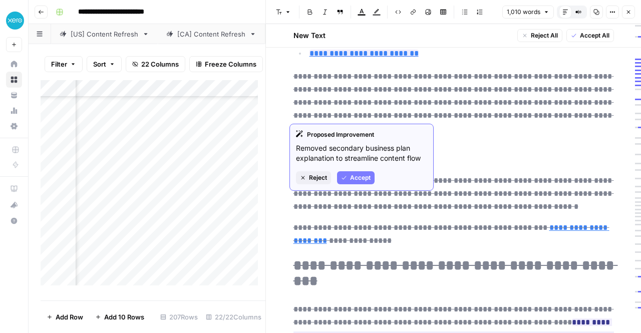
click at [317, 176] on span "Reject" at bounding box center [318, 177] width 18 height 9
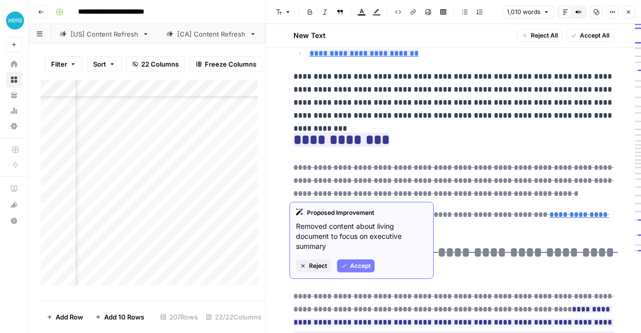
click at [319, 267] on span "Reject" at bounding box center [318, 265] width 18 height 9
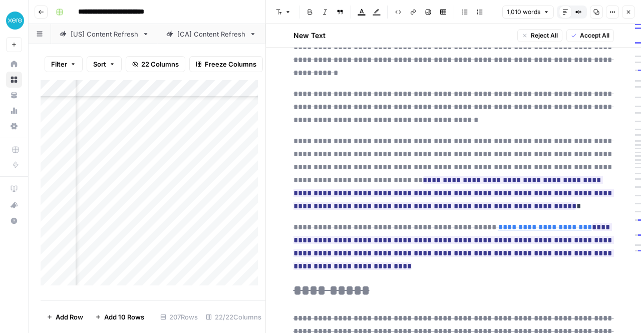
scroll to position [1466, 0]
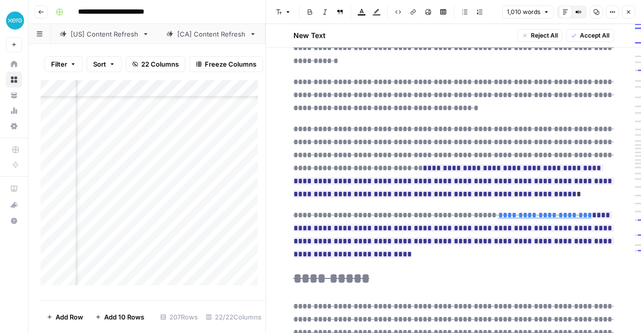
click at [580, 40] on span "Accept All" at bounding box center [595, 35] width 30 height 9
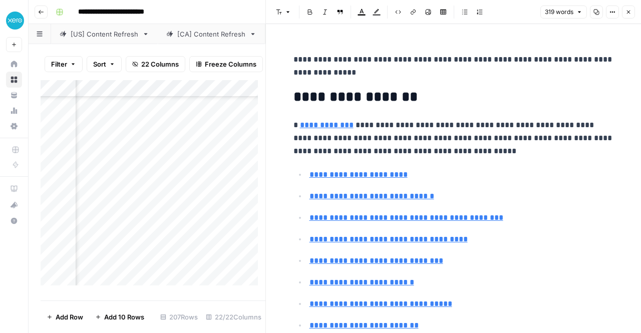
scroll to position [37, 0]
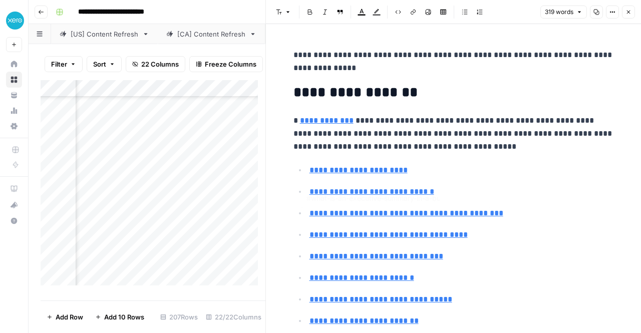
type input "#what-to-include-in-an-executive-summary"
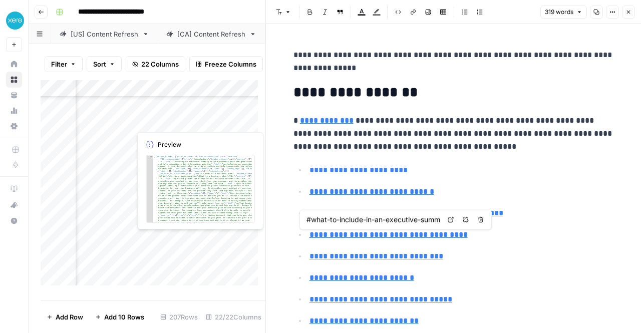
scroll to position [60, 1144]
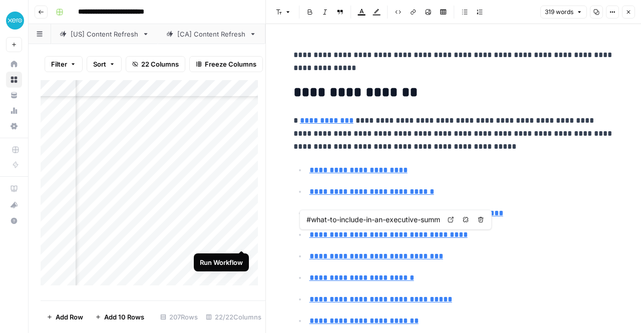
click at [242, 241] on div "Add Column" at bounding box center [153, 186] width 225 height 213
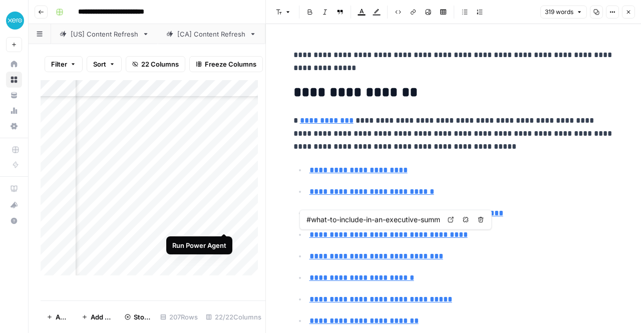
click at [222, 223] on div "Add Column" at bounding box center [153, 181] width 225 height 203
click at [172, 221] on div "Add Column" at bounding box center [153, 181] width 225 height 203
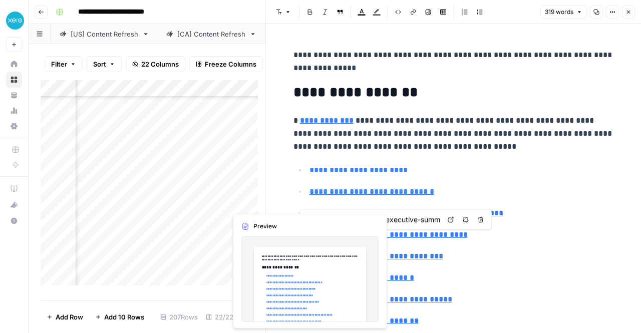
scroll to position [166, 1464]
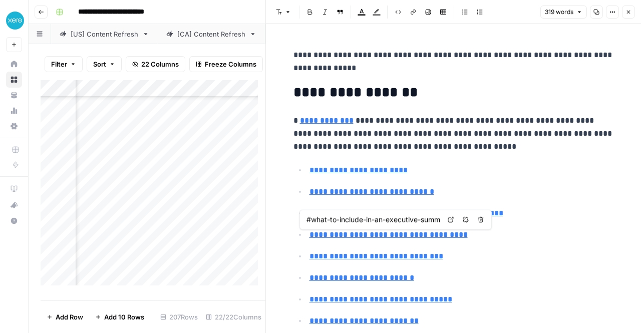
click at [191, 202] on div "Add Column" at bounding box center [153, 186] width 225 height 213
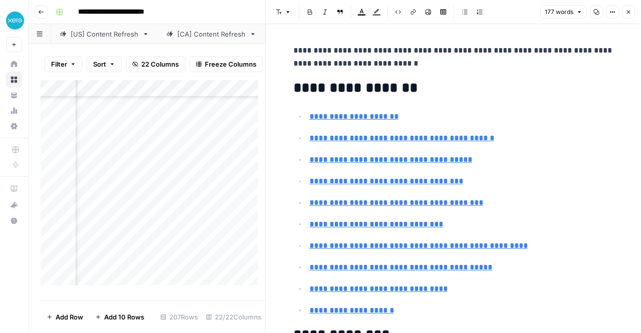
scroll to position [200, 1467]
click at [189, 203] on div "Add Column" at bounding box center [153, 186] width 225 height 213
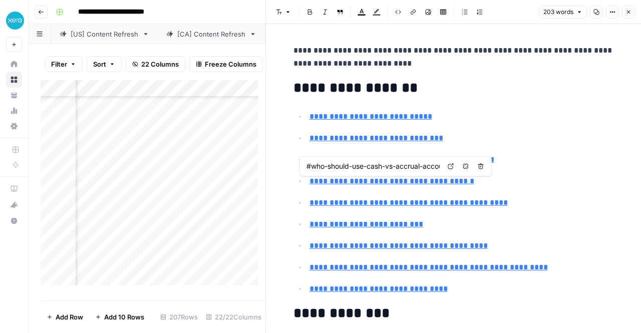
scroll to position [200, 602]
click at [152, 202] on div "Add Column" at bounding box center [153, 186] width 225 height 213
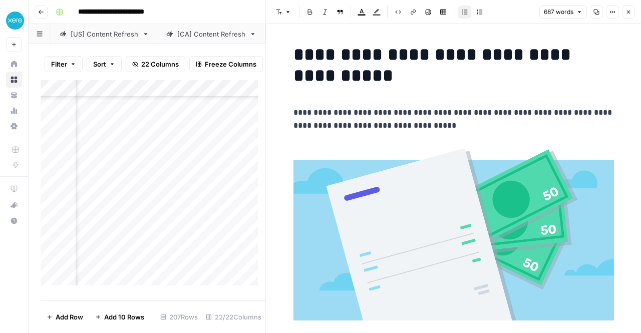
click at [627, 13] on icon "button" at bounding box center [629, 13] width 4 height 4
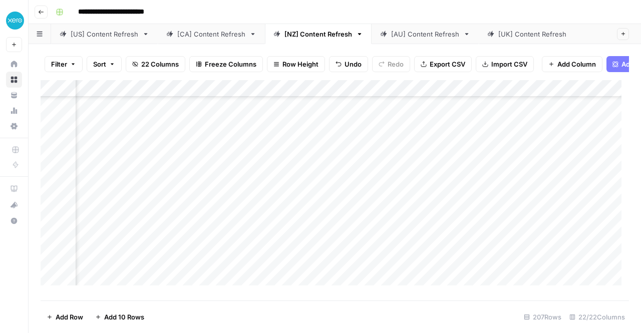
scroll to position [200, 178]
click at [485, 170] on div "Add Column" at bounding box center [335, 186] width 588 height 213
click at [324, 200] on div "Add Column" at bounding box center [335, 186] width 588 height 213
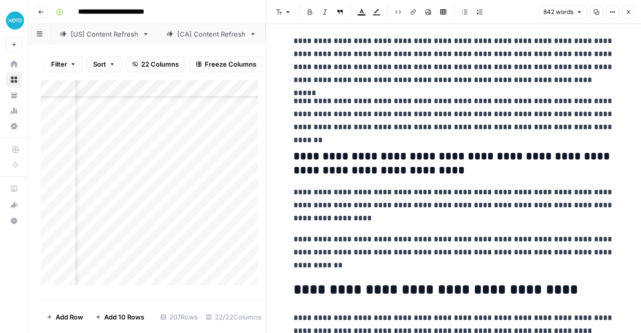
scroll to position [439, 0]
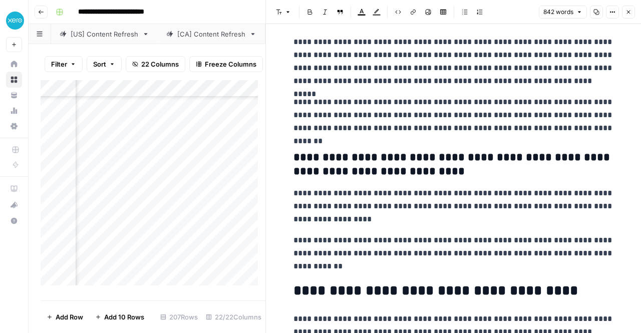
click at [630, 12] on icon "button" at bounding box center [628, 12] width 6 height 6
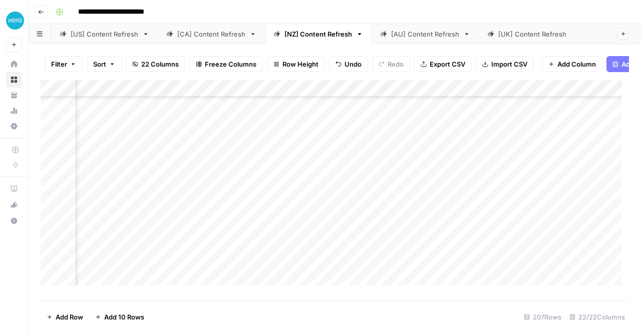
scroll to position [99, 535]
click at [486, 201] on div "Add Column" at bounding box center [335, 186] width 588 height 213
click at [162, 270] on div "Add Column" at bounding box center [335, 186] width 588 height 213
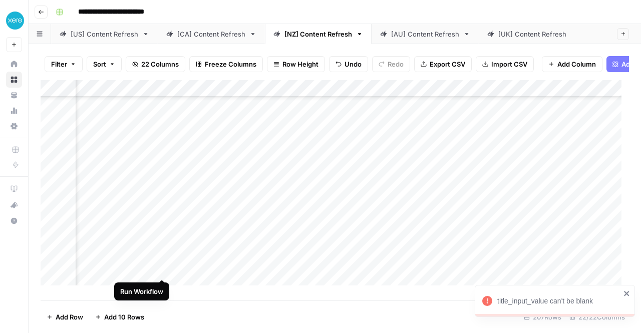
click at [161, 267] on div "Add Column" at bounding box center [335, 186] width 588 height 213
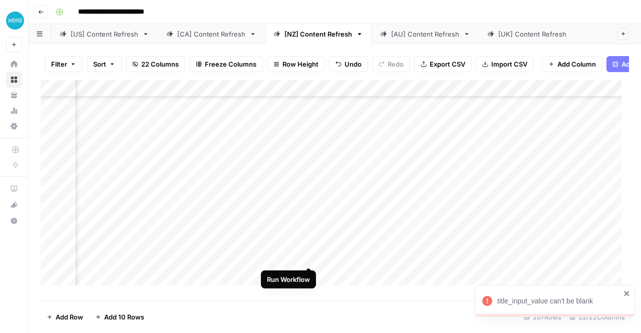
click at [307, 255] on div "Add Column" at bounding box center [335, 186] width 588 height 213
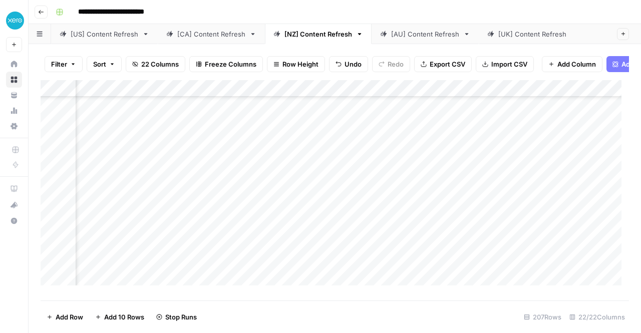
scroll to position [217, 717]
click at [311, 219] on div "Add Column" at bounding box center [335, 186] width 588 height 213
click at [418, 35] on div "[AU] Content Refresh" at bounding box center [425, 34] width 68 height 10
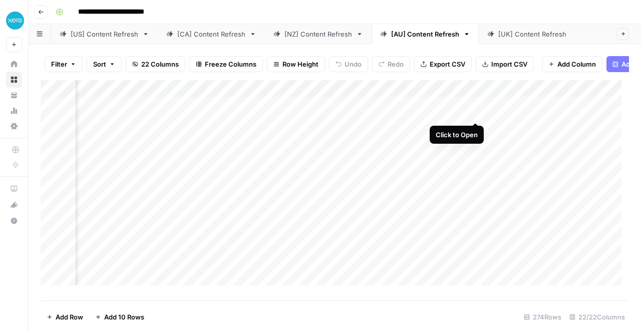
click at [475, 113] on div "Add Column" at bounding box center [335, 186] width 588 height 213
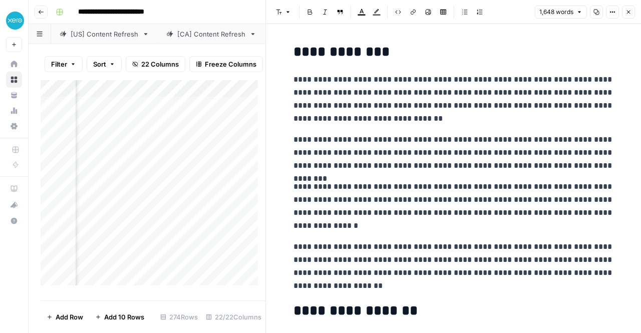
click at [627, 13] on icon "button" at bounding box center [629, 13] width 4 height 4
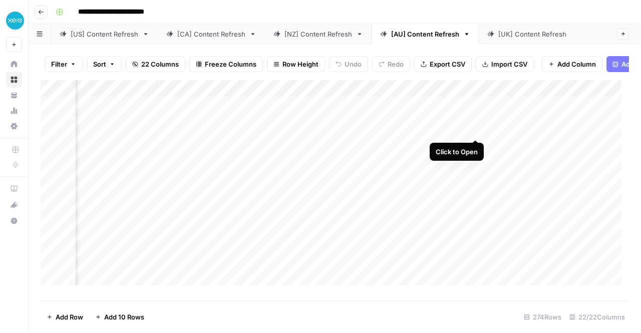
click at [475, 130] on div "Add Column" at bounding box center [335, 186] width 588 height 213
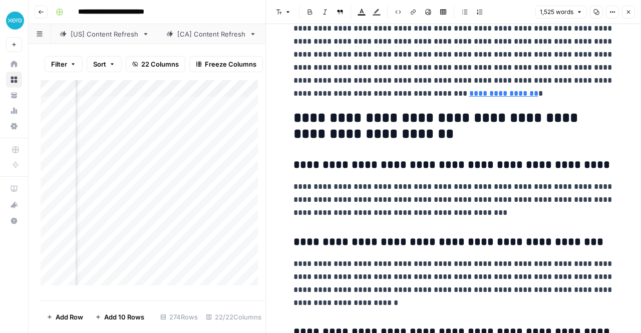
scroll to position [3242, 0]
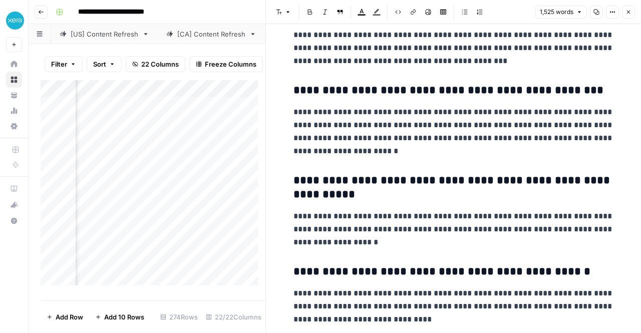
click at [628, 12] on icon "button" at bounding box center [629, 13] width 4 height 4
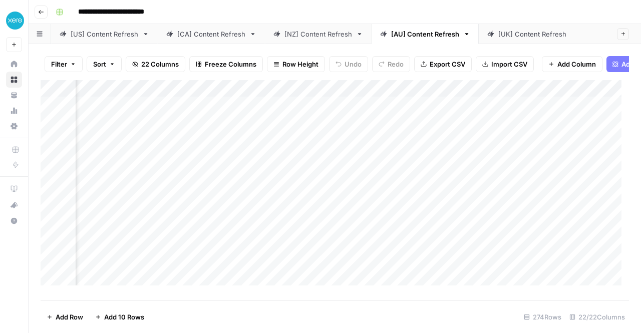
click at [474, 146] on div "Add Column" at bounding box center [335, 186] width 588 height 213
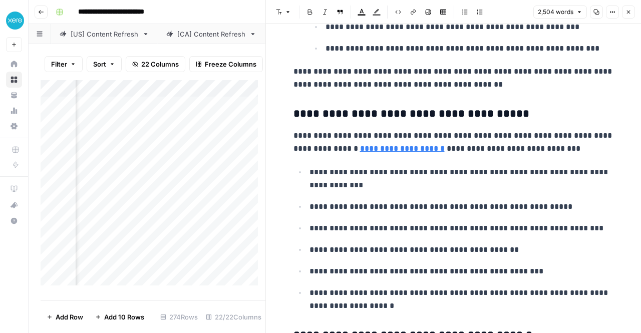
scroll to position [5235, 0]
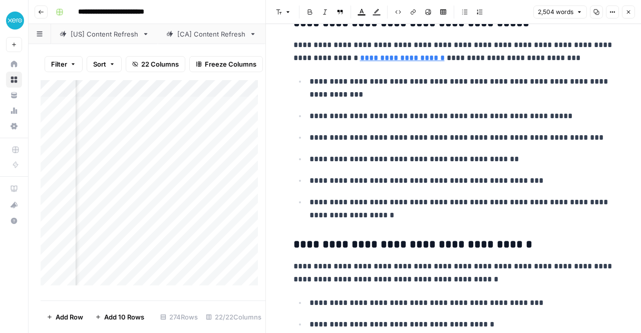
click at [627, 14] on icon "button" at bounding box center [628, 12] width 6 height 6
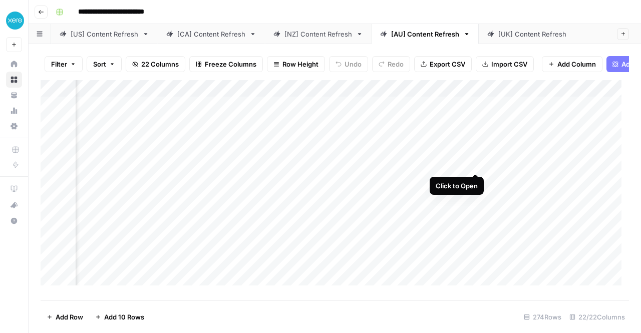
click at [476, 163] on div "Add Column" at bounding box center [335, 186] width 588 height 213
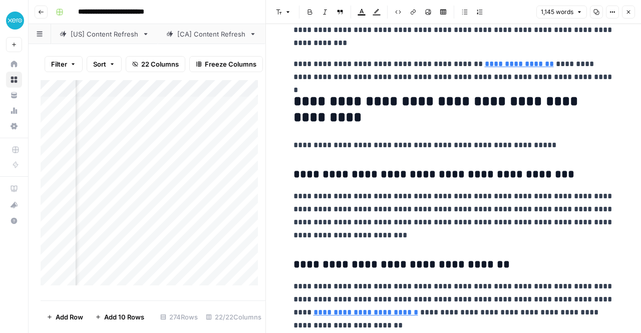
scroll to position [2405, 0]
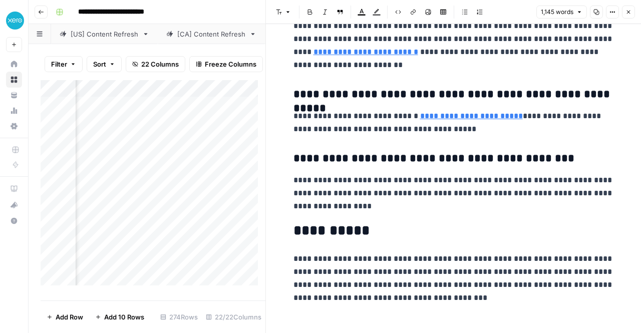
click at [632, 15] on button "Close" at bounding box center [628, 12] width 13 height 13
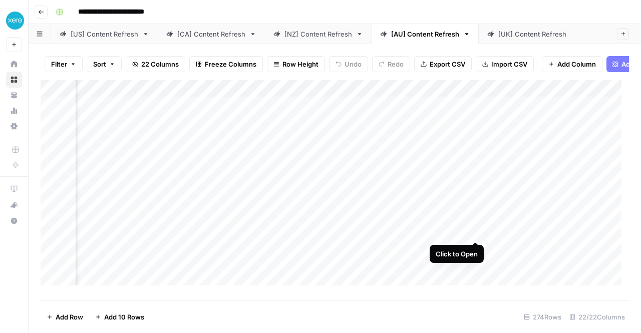
click at [477, 233] on div "Add Column" at bounding box center [335, 186] width 588 height 213
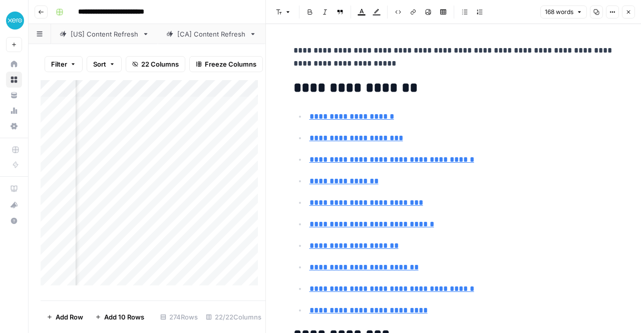
click at [630, 9] on icon "button" at bounding box center [628, 12] width 6 height 6
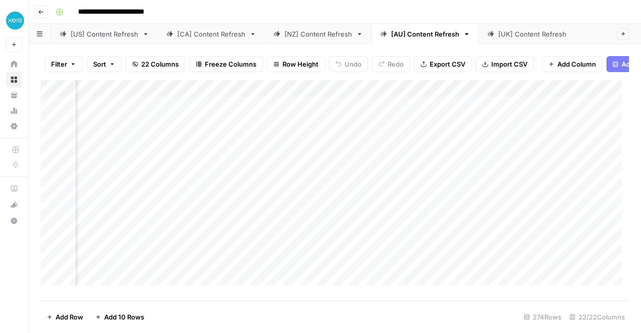
scroll to position [0, 719]
click at [511, 232] on div "Add Column" at bounding box center [335, 186] width 588 height 213
click at [330, 249] on div "Add Column" at bounding box center [335, 186] width 588 height 213
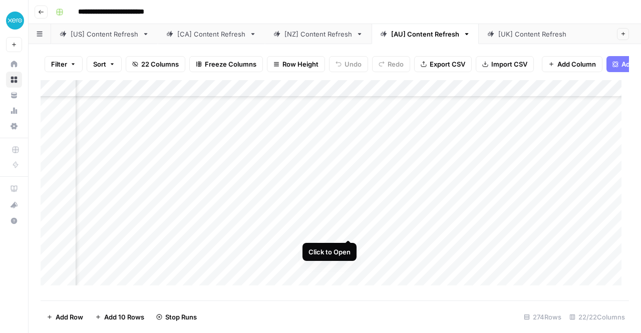
click at [350, 230] on div "Add Column" at bounding box center [335, 186] width 588 height 213
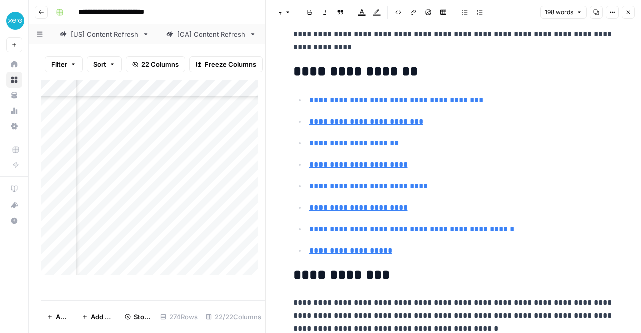
scroll to position [70, 1207]
click at [627, 13] on icon "button" at bounding box center [628, 12] width 6 height 6
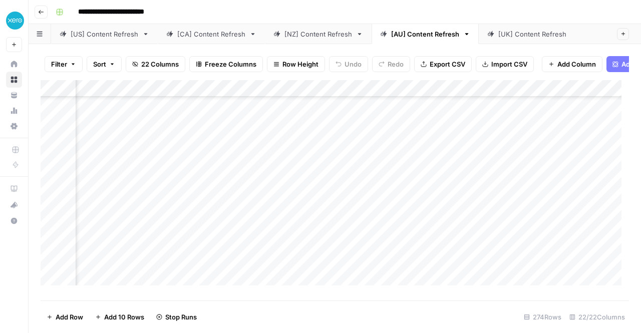
scroll to position [70, 919]
click at [311, 229] on div "Add Column" at bounding box center [335, 186] width 588 height 213
click at [428, 178] on div "Add Column" at bounding box center [335, 186] width 588 height 213
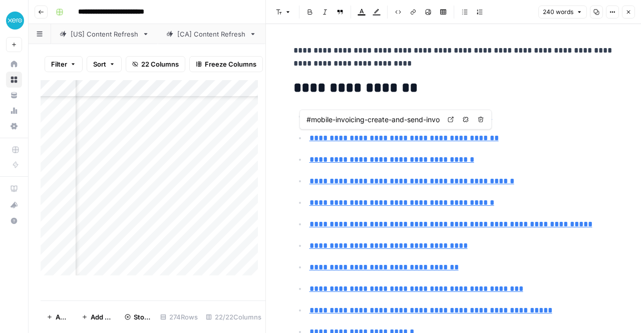
type input "#how-to-choose-the-right-invoicing-software-for-your-business"
click at [632, 12] on button "Close" at bounding box center [628, 12] width 13 height 13
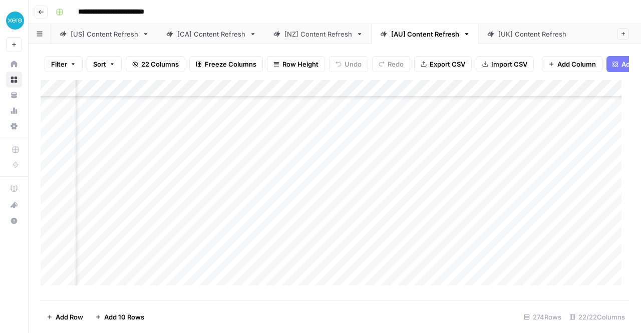
scroll to position [274, 1593]
click at [268, 196] on div "Add Column" at bounding box center [335, 186] width 588 height 213
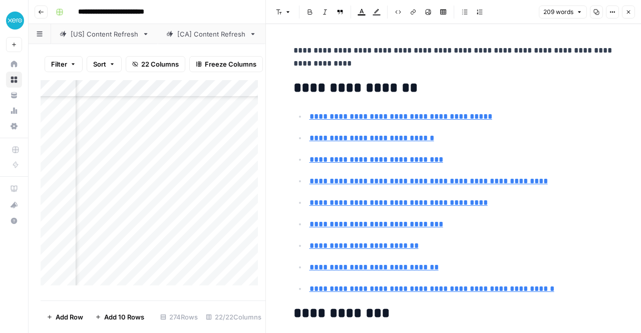
type input "#grow-your-new-business-with-xero"
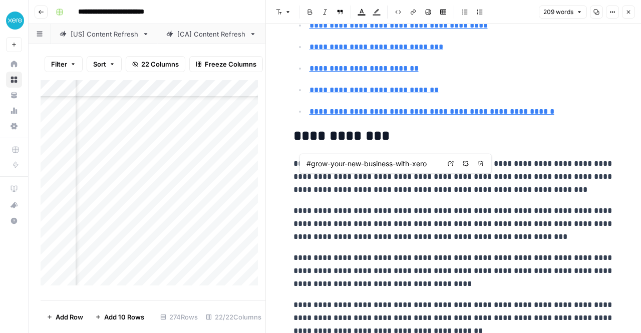
scroll to position [216, 0]
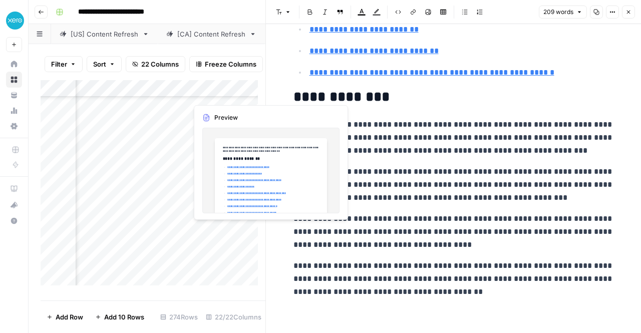
click at [232, 234] on div "Add Column" at bounding box center [153, 186] width 225 height 213
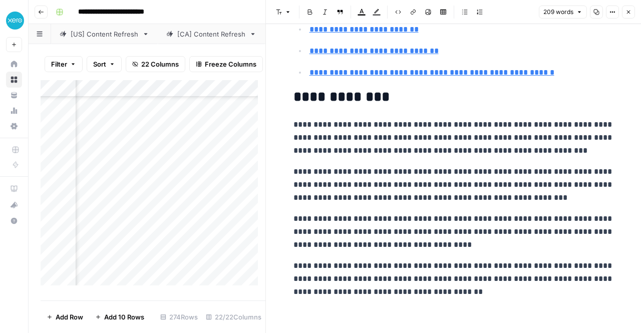
click at [628, 12] on icon "button" at bounding box center [629, 13] width 4 height 4
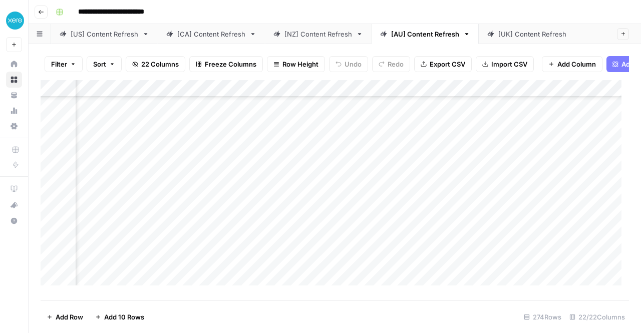
click at [268, 230] on div "Add Column" at bounding box center [335, 186] width 588 height 213
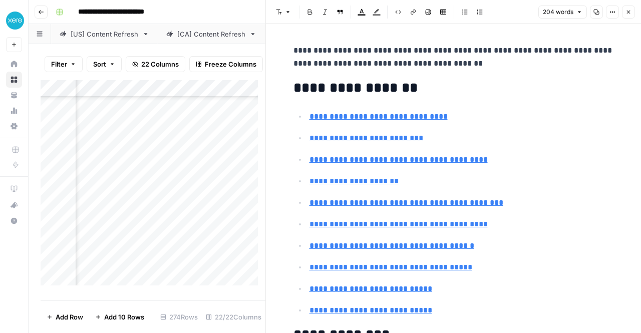
scroll to position [237, 0]
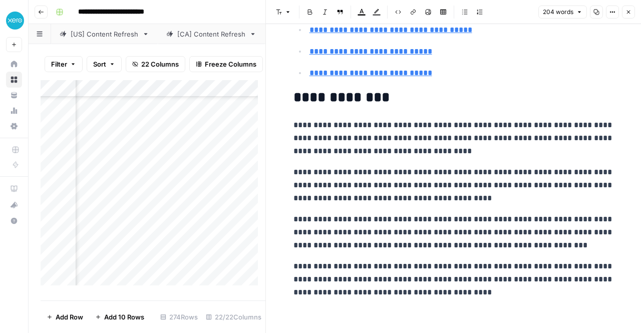
click at [628, 12] on icon "button" at bounding box center [628, 12] width 6 height 6
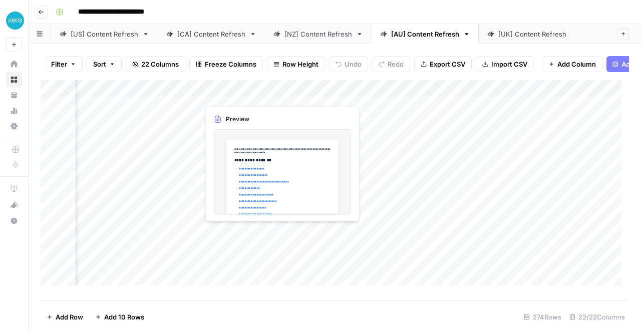
scroll to position [0, 1579]
click at [280, 230] on div "Add Column" at bounding box center [335, 186] width 588 height 213
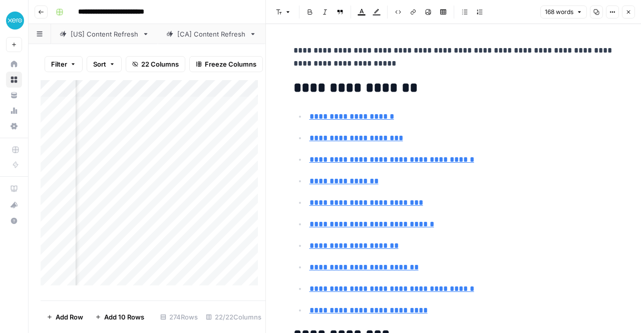
click at [158, 228] on div "Add Column" at bounding box center [153, 186] width 225 height 213
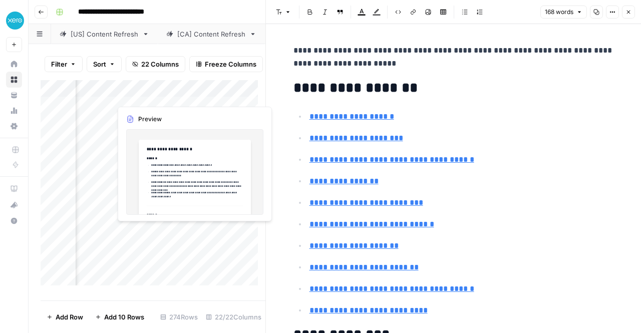
click at [129, 229] on div "Add Column" at bounding box center [153, 186] width 225 height 213
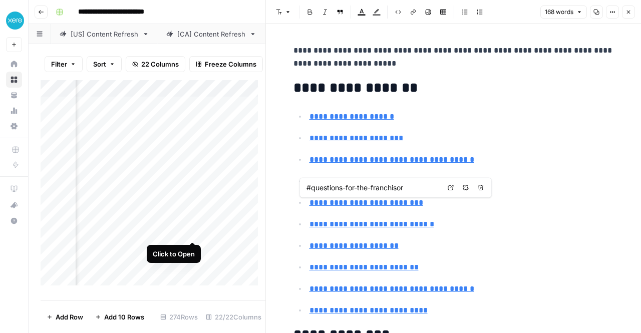
click at [192, 232] on div "Add Column" at bounding box center [153, 186] width 225 height 213
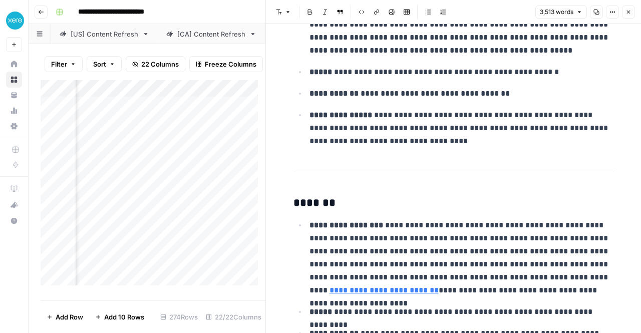
scroll to position [0, 1315]
click at [205, 231] on div "Add Column" at bounding box center [153, 186] width 225 height 213
click at [224, 233] on div "Add Column" at bounding box center [153, 186] width 225 height 213
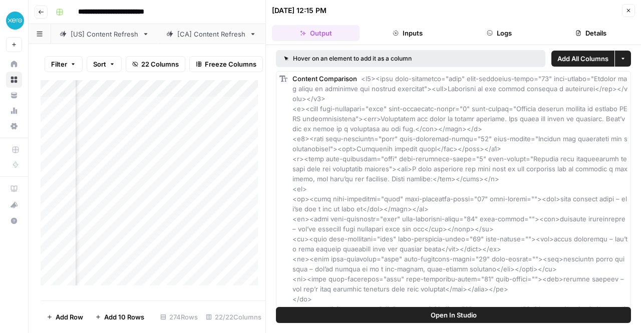
scroll to position [0, 1067]
click at [627, 12] on icon "button" at bounding box center [629, 11] width 4 height 4
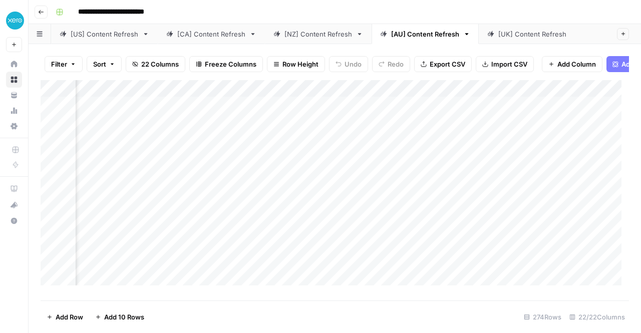
scroll to position [0, 1781]
click at [310, 38] on div "[NZ] Content Refresh" at bounding box center [318, 34] width 68 height 10
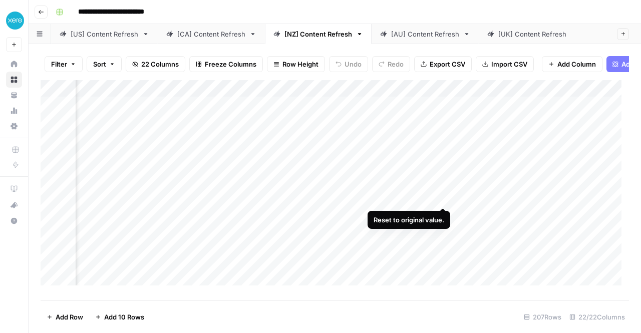
click at [442, 197] on div "Add Column" at bounding box center [335, 186] width 588 height 213
click at [444, 197] on div "Add Column" at bounding box center [335, 186] width 588 height 213
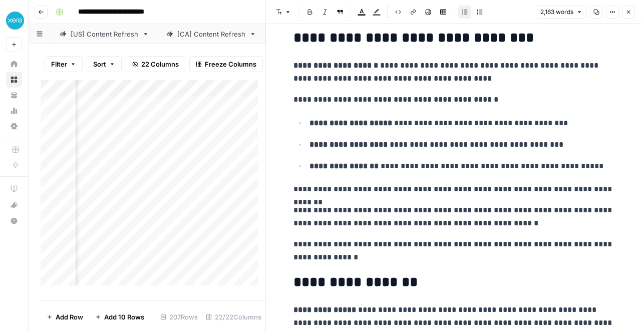
scroll to position [923, 0]
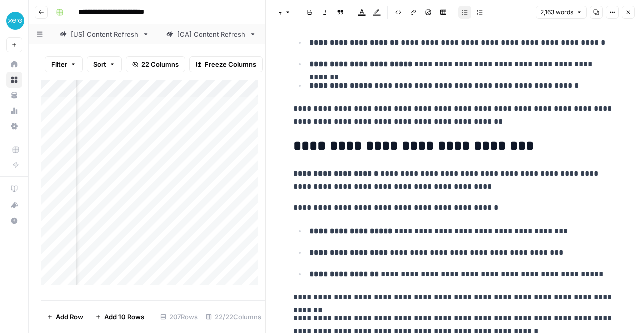
click at [632, 13] on button "Close" at bounding box center [628, 12] width 13 height 13
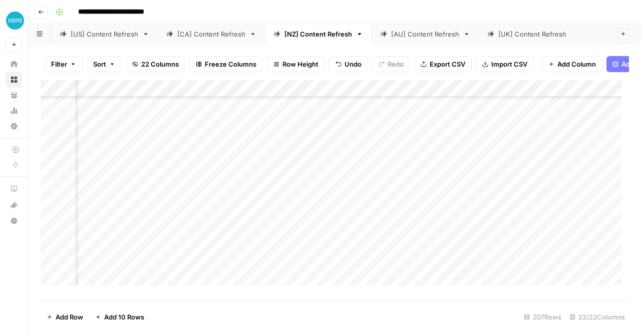
scroll to position [70, 1213]
click at [443, 198] on div "Add Column" at bounding box center [335, 186] width 588 height 213
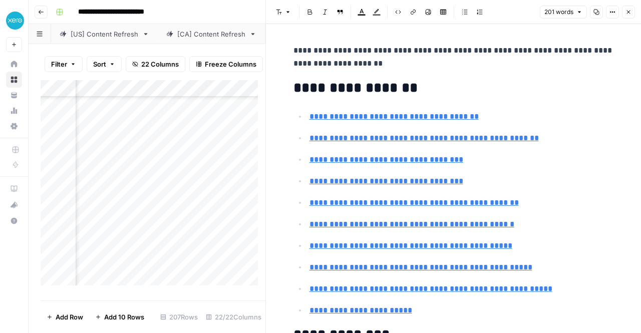
scroll to position [237, 0]
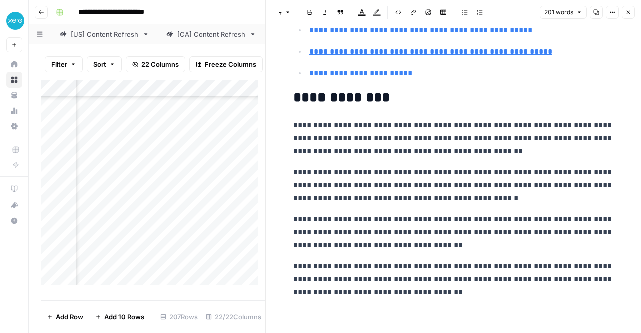
click at [632, 12] on button "Close" at bounding box center [628, 12] width 13 height 13
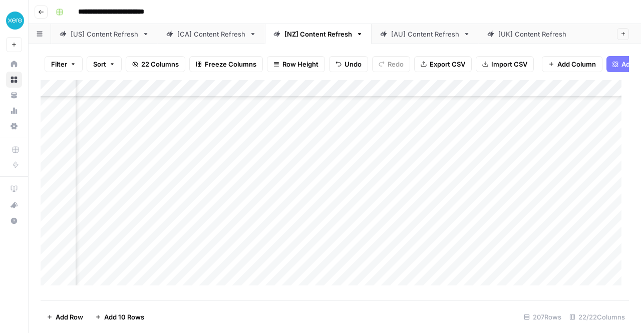
scroll to position [74, 148]
click at [445, 245] on div "Add Column" at bounding box center [335, 186] width 588 height 213
click at [331, 261] on div "Add Column" at bounding box center [335, 186] width 588 height 213
click at [337, 274] on div "Add Column" at bounding box center [335, 186] width 588 height 213
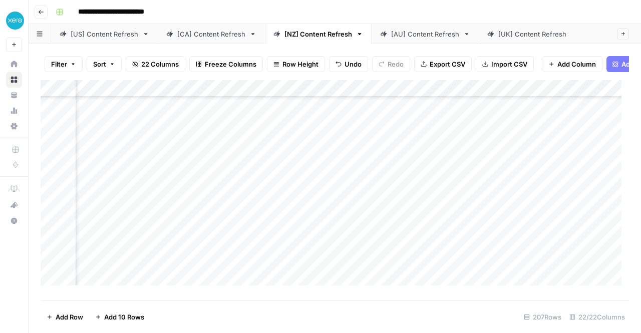
scroll to position [168, 1348]
click at [310, 198] on div "Add Column" at bounding box center [335, 186] width 588 height 213
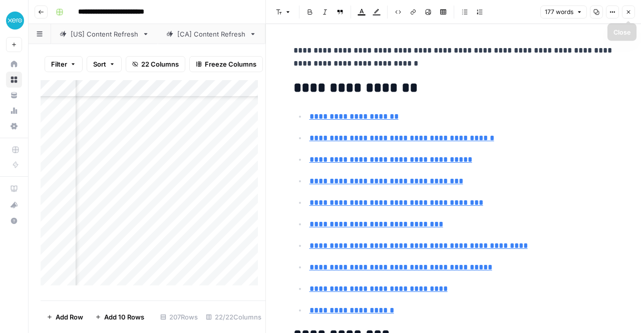
click at [630, 14] on icon "button" at bounding box center [628, 12] width 6 height 6
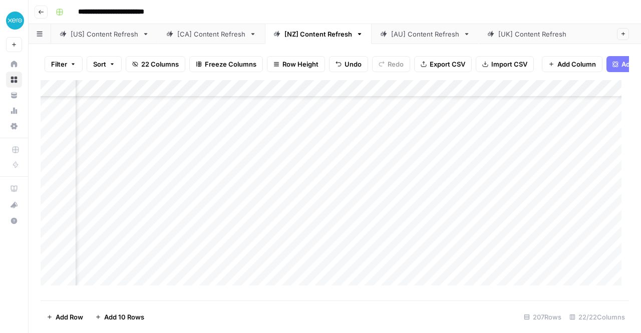
scroll to position [168, 650]
click at [318, 182] on div "Add Column" at bounding box center [335, 186] width 588 height 213
click at [231, 221] on div "Add Column" at bounding box center [335, 186] width 588 height 213
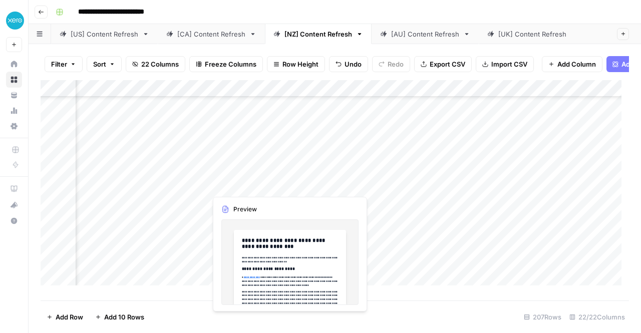
scroll to position [127, 384]
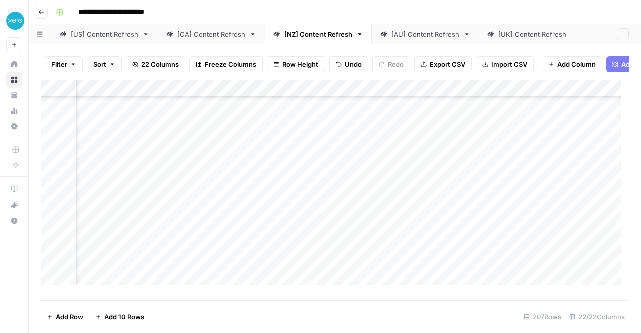
click at [246, 259] on div "Add Column" at bounding box center [335, 186] width 588 height 213
click at [236, 194] on div "Add Column" at bounding box center [335, 186] width 588 height 213
click at [229, 211] on div "Add Column" at bounding box center [335, 186] width 588 height 213
click at [232, 228] on div "Add Column" at bounding box center [335, 186] width 588 height 213
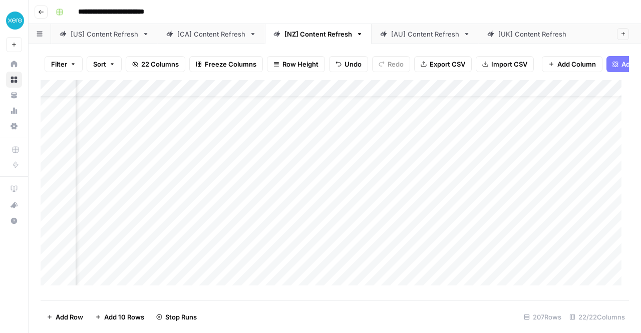
scroll to position [22, 541]
click at [420, 210] on div "Add Column" at bounding box center [335, 186] width 588 height 213
click at [329, 197] on div "Add Column" at bounding box center [335, 186] width 588 height 213
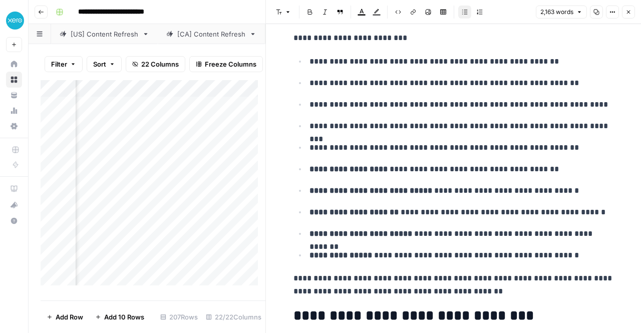
scroll to position [837, 0]
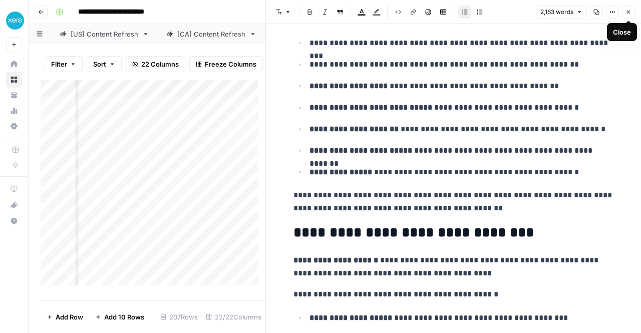
click at [632, 13] on button "Close" at bounding box center [628, 12] width 13 height 13
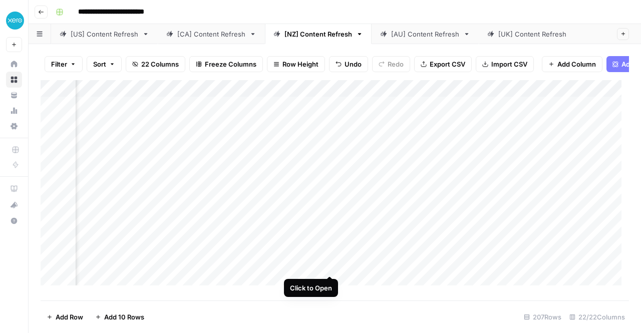
click at [330, 265] on div "Add Column" at bounding box center [335, 186] width 588 height 213
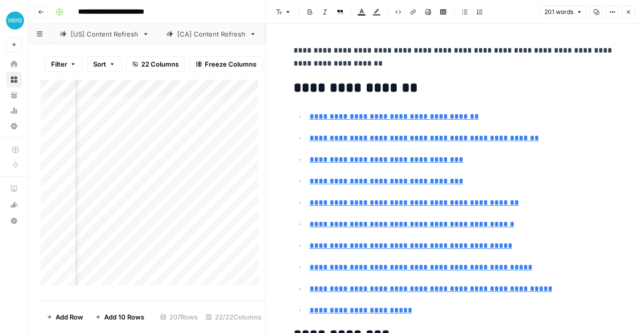
scroll to position [237, 0]
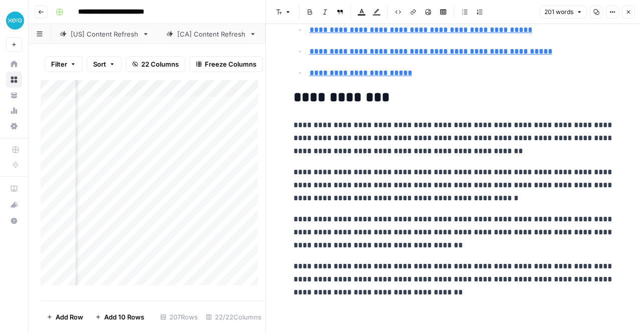
click at [629, 13] on icon "button" at bounding box center [629, 13] width 4 height 4
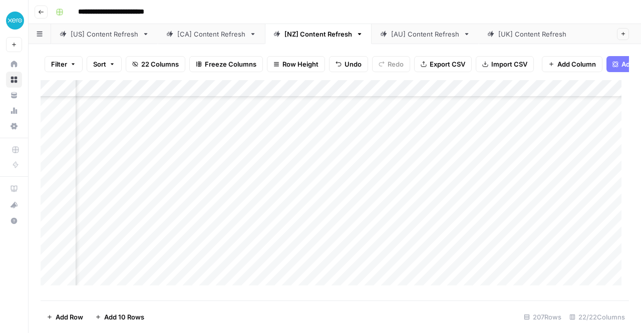
scroll to position [95, 1305]
click at [384, 173] on div "Add Column" at bounding box center [335, 186] width 588 height 213
click at [458, 171] on div "Add Column" at bounding box center [335, 186] width 588 height 213
click at [285, 172] on div "Add Column" at bounding box center [335, 186] width 588 height 213
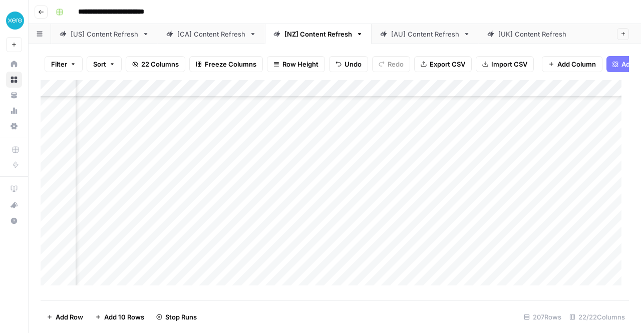
click at [350, 169] on div "Add Column" at bounding box center [335, 186] width 588 height 213
click at [350, 187] on div "Add Column" at bounding box center [335, 186] width 588 height 213
click at [566, 231] on div "Add Column" at bounding box center [335, 186] width 588 height 213
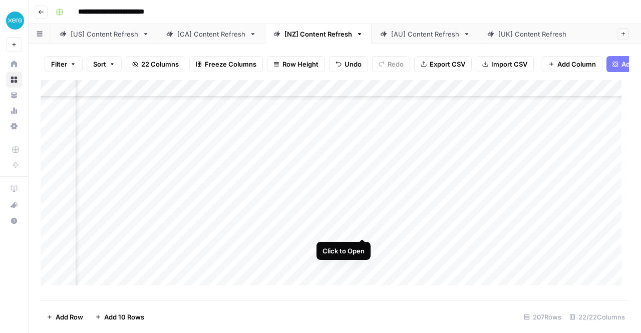
click at [363, 229] on div "Add Column" at bounding box center [335, 186] width 588 height 213
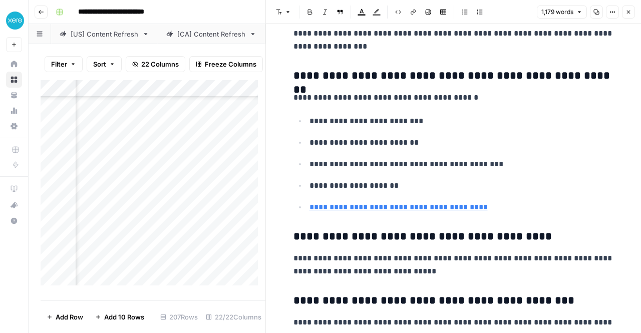
scroll to position [2359, 0]
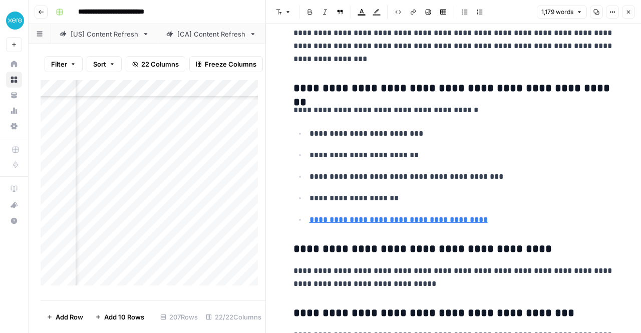
click at [630, 13] on icon "button" at bounding box center [628, 12] width 6 height 6
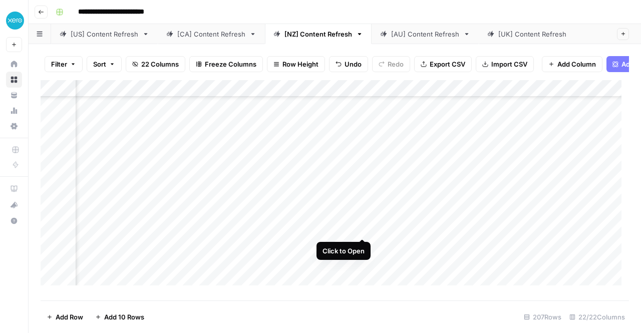
click at [363, 228] on div "Add Column" at bounding box center [335, 186] width 588 height 213
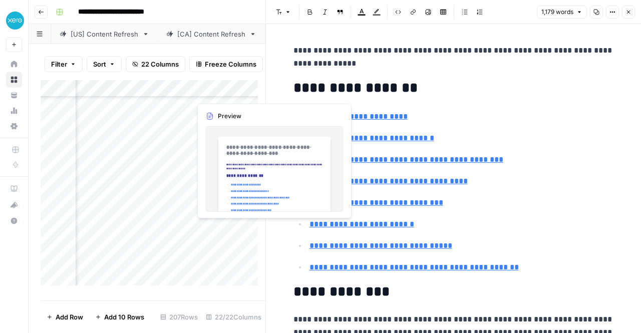
click at [233, 229] on div "Add Column" at bounding box center [153, 186] width 225 height 213
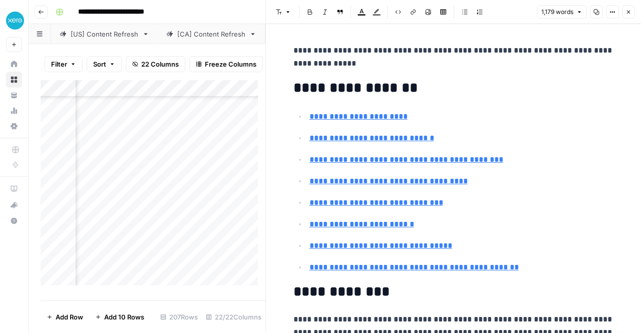
type input "#why-write-an-executive-summary"
click at [631, 14] on icon "button" at bounding box center [628, 12] width 6 height 6
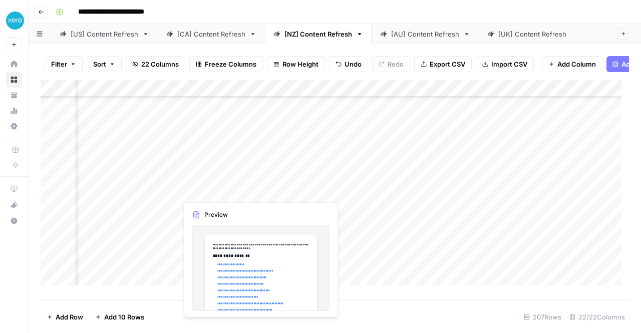
scroll to position [162, 1390]
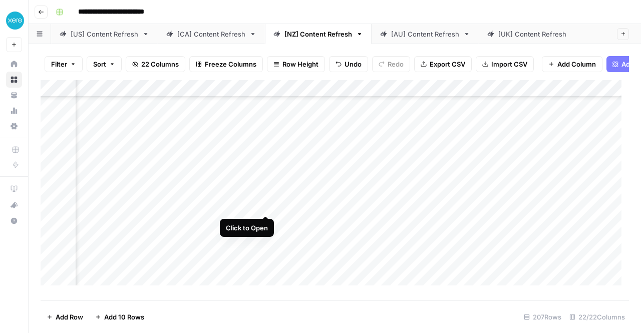
click at [266, 205] on div "Add Column" at bounding box center [335, 186] width 588 height 213
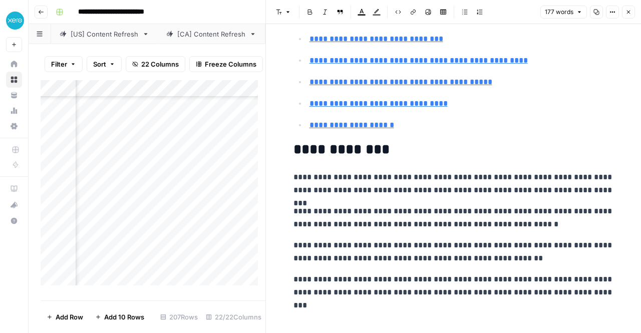
scroll to position [155, 1153]
click at [234, 211] on div "Add Column" at bounding box center [153, 186] width 225 height 213
click at [630, 11] on icon "button" at bounding box center [628, 12] width 6 height 6
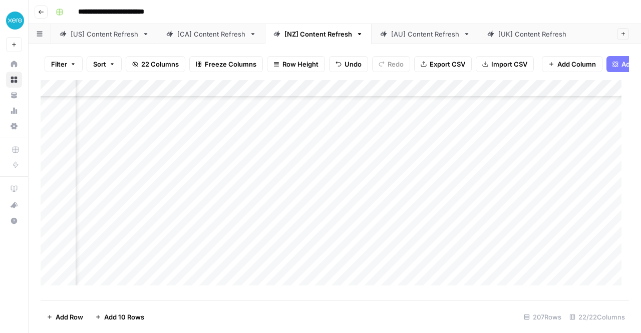
scroll to position [155, 1171]
click at [485, 144] on div "Add Column" at bounding box center [335, 186] width 588 height 213
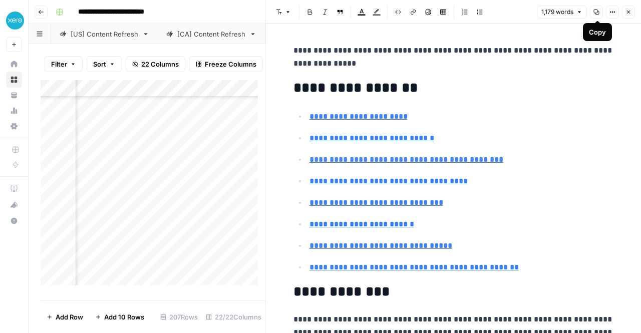
click at [595, 14] on icon "button" at bounding box center [596, 12] width 6 height 6
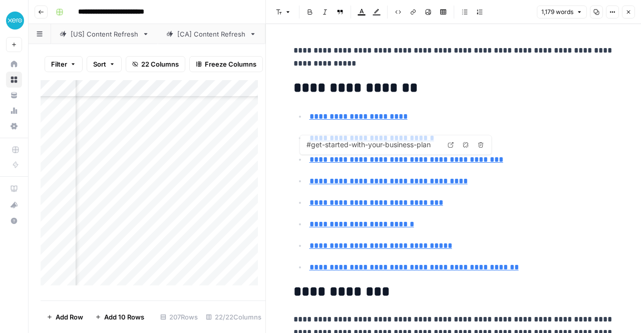
type input "#frequently-asked-questions-about-executive-summaries"
click at [630, 13] on icon "button" at bounding box center [628, 12] width 6 height 6
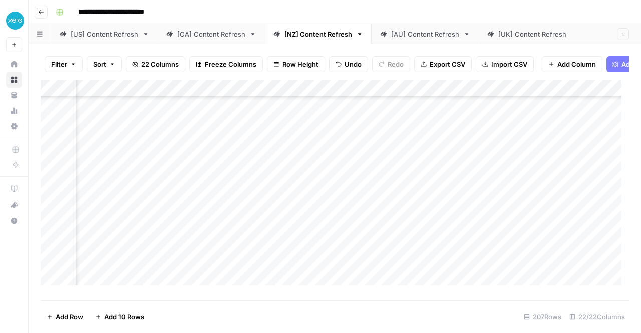
scroll to position [119, 1371]
click at [437, 182] on div "Add Column" at bounding box center [335, 186] width 588 height 213
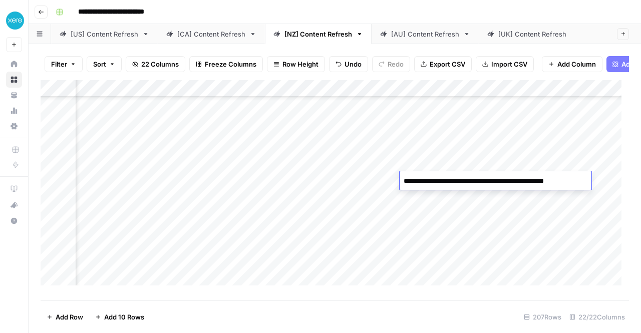
click at [505, 204] on div "Add Column" at bounding box center [335, 186] width 588 height 213
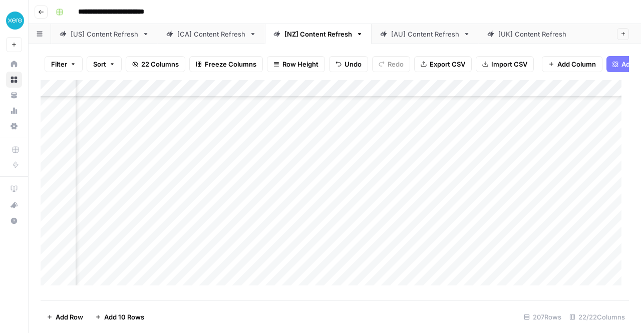
click at [514, 177] on div "Add Column" at bounding box center [335, 186] width 588 height 213
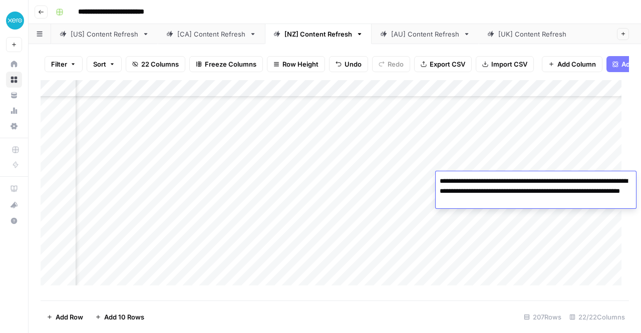
click at [452, 122] on div "Add Column" at bounding box center [335, 186] width 588 height 213
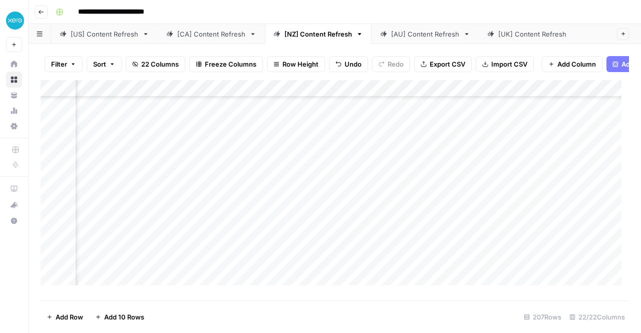
scroll to position [184, 1278]
click at [289, 135] on div "Add Column" at bounding box center [335, 186] width 588 height 213
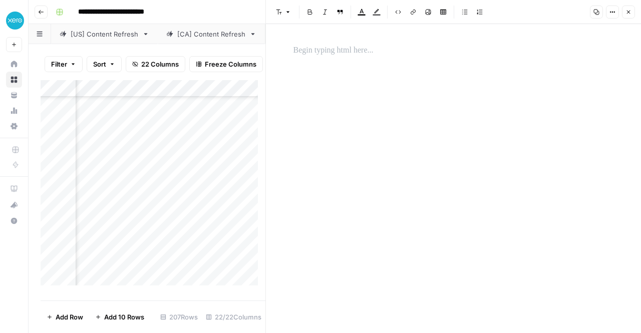
click at [629, 13] on icon "button" at bounding box center [629, 13] width 4 height 4
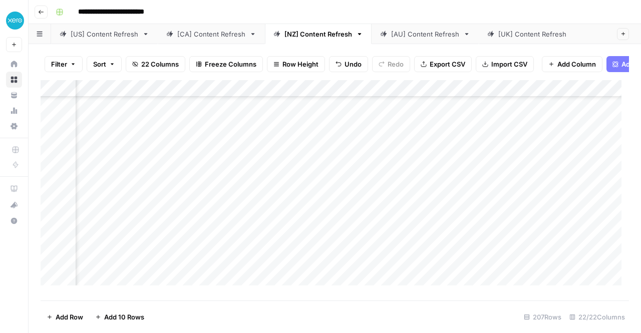
scroll to position [155, 1278]
click at [511, 148] on div "Add Column" at bounding box center [335, 186] width 588 height 213
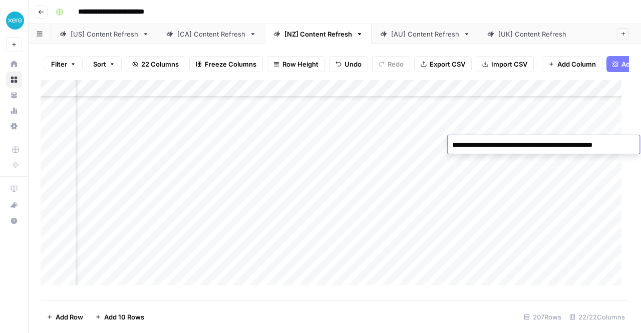
scroll to position [132, 1212]
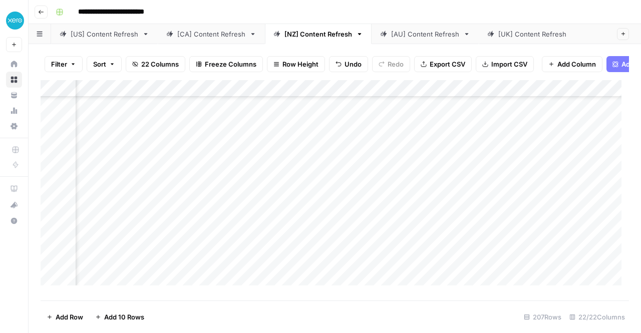
click at [442, 237] on div "Add Column" at bounding box center [335, 186] width 588 height 213
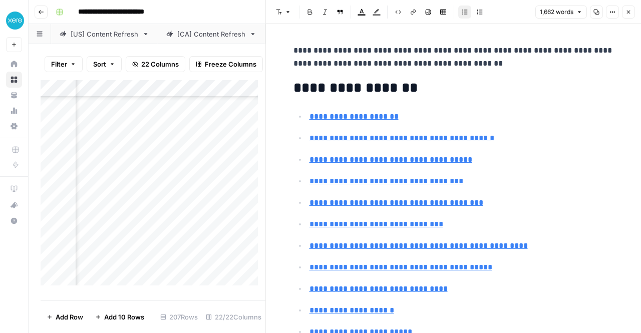
click at [598, 15] on icon "button" at bounding box center [597, 13] width 6 height 6
click at [627, 13] on icon "button" at bounding box center [628, 12] width 6 height 6
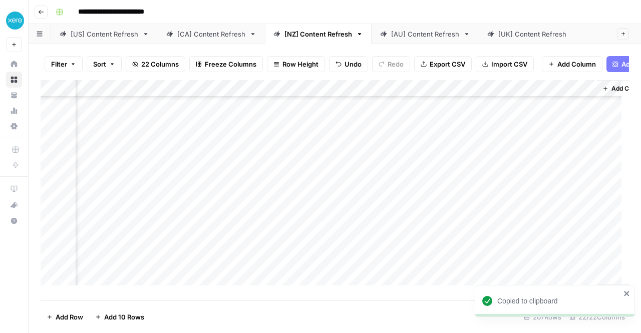
scroll to position [132, 1445]
click at [371, 242] on div "Add Column" at bounding box center [335, 186] width 588 height 213
click at [368, 235] on div "Add Column" at bounding box center [335, 186] width 588 height 213
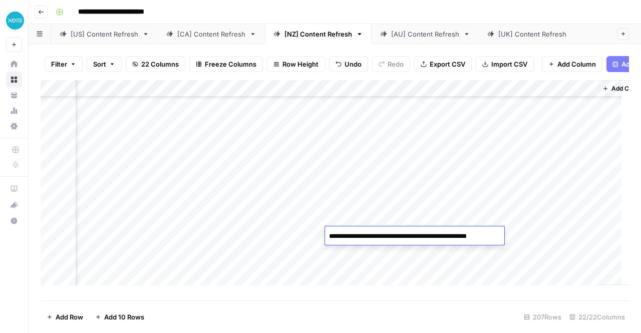
click at [368, 235] on textarea "**********" at bounding box center [414, 236] width 179 height 14
click at [472, 188] on div "Add Column" at bounding box center [335, 186] width 588 height 213
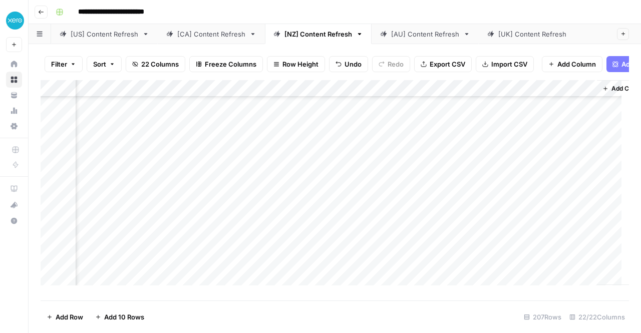
click at [468, 232] on div "Add Column" at bounding box center [335, 186] width 588 height 213
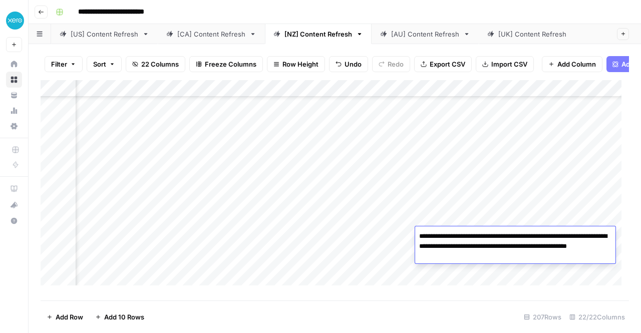
scroll to position [132, 0]
click at [210, 236] on div "Add Column" at bounding box center [335, 186] width 588 height 213
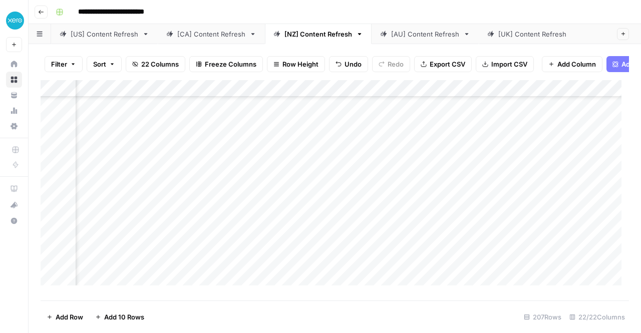
scroll to position [132, 1317]
click at [339, 236] on div "Add Column" at bounding box center [335, 186] width 588 height 213
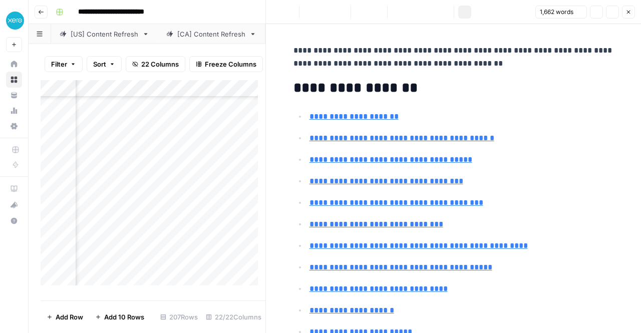
type input "#what-are-the-main-components-of-marginal-cost"
click at [628, 13] on icon "button" at bounding box center [629, 13] width 4 height 4
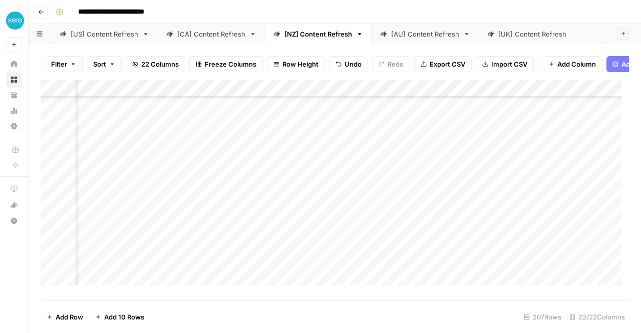
click at [568, 236] on div "Add Column" at bounding box center [335, 186] width 588 height 213
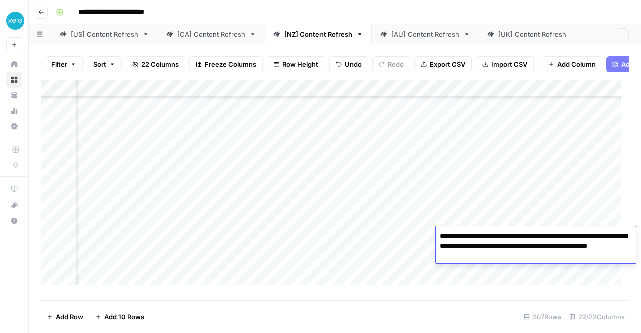
click at [487, 210] on div "Add Column" at bounding box center [335, 186] width 588 height 213
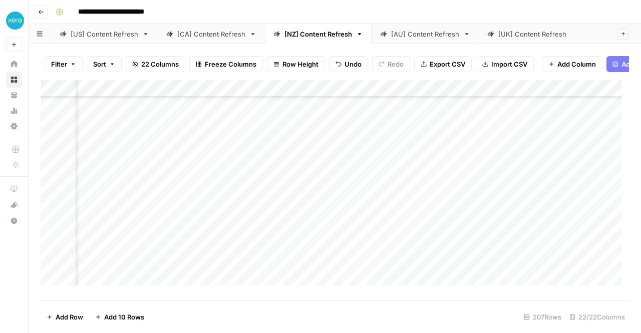
click at [487, 242] on div "Add Column" at bounding box center [335, 186] width 588 height 213
click at [485, 238] on div "Add Column" at bounding box center [335, 186] width 588 height 213
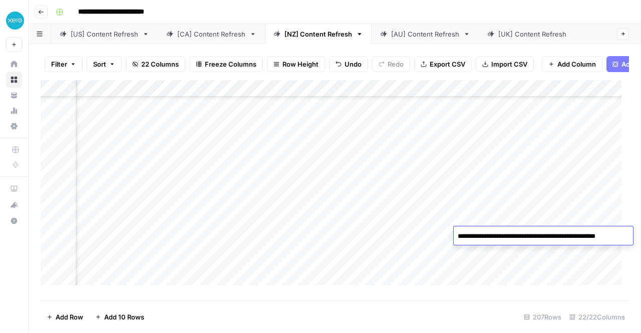
click at [485, 238] on textarea "**********" at bounding box center [542, 236] width 179 height 14
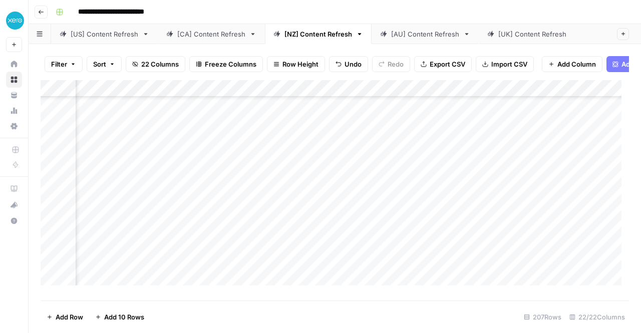
click at [337, 238] on div "Add Column" at bounding box center [335, 186] width 588 height 213
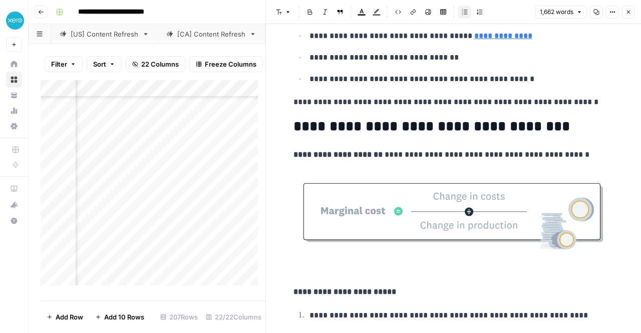
scroll to position [1095, 0]
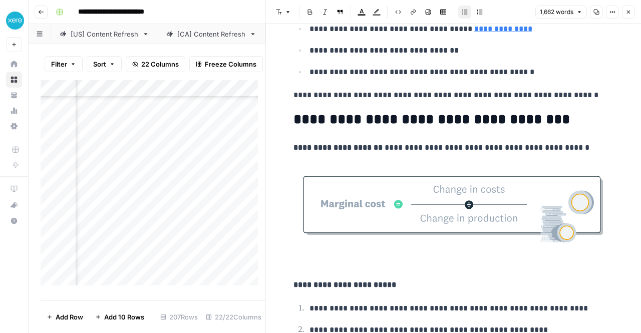
click at [496, 207] on img at bounding box center [453, 205] width 320 height 87
click at [602, 145] on p "**********" at bounding box center [453, 147] width 320 height 13
click at [627, 12] on icon "button" at bounding box center [628, 12] width 6 height 6
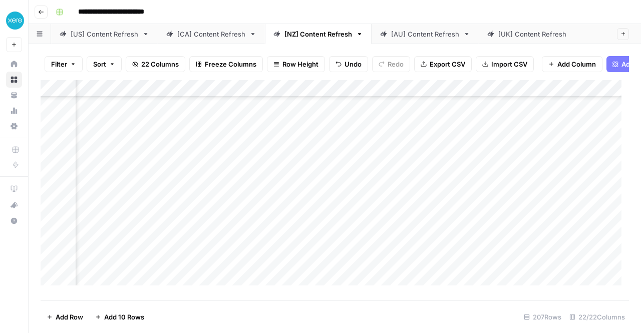
scroll to position [132, 1263]
click at [395, 267] on div "Add Column" at bounding box center [335, 186] width 588 height 213
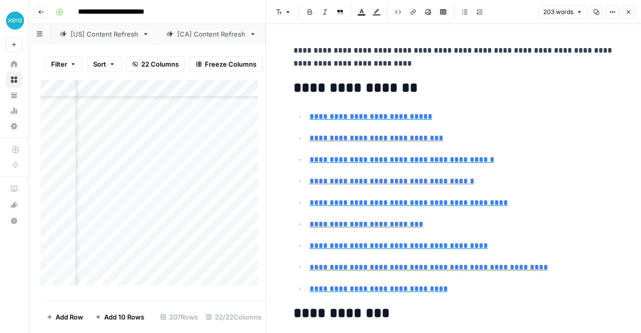
click at [627, 12] on icon "button" at bounding box center [628, 12] width 6 height 6
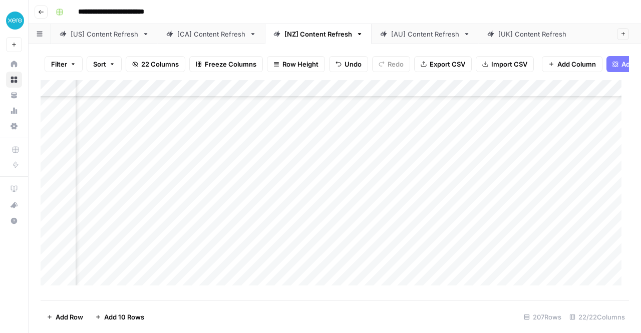
scroll to position [135, 1049]
click at [337, 267] on div "Add Column" at bounding box center [335, 186] width 588 height 213
